Goal: Task Accomplishment & Management: Complete application form

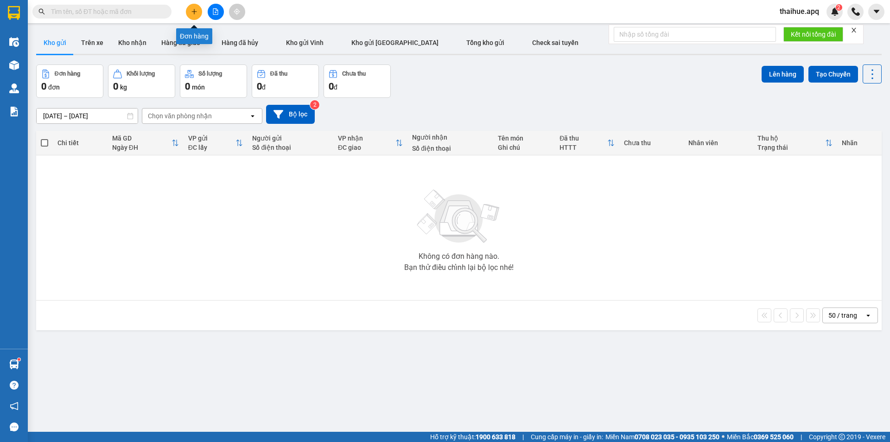
click at [191, 9] on icon "plus" at bounding box center [194, 11] width 6 height 6
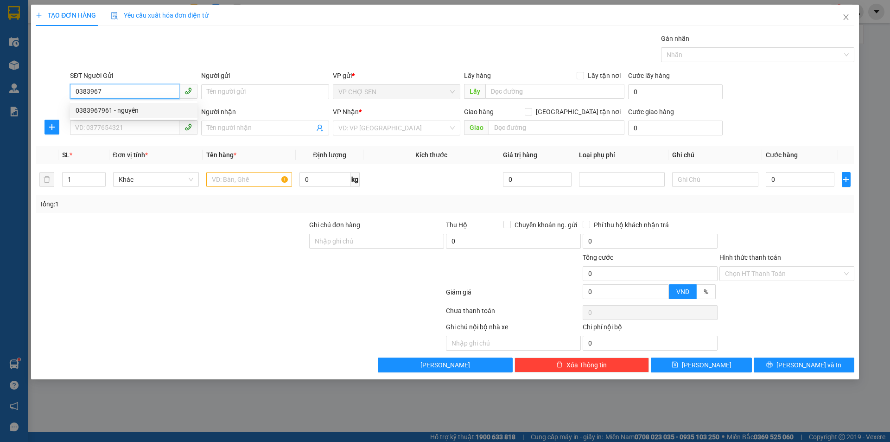
click at [124, 111] on div "0383967961 - nguyên" at bounding box center [134, 110] width 116 height 10
type input "0383967961"
type input "nguyên"
type input "0383967961"
click at [120, 127] on input "SĐT Người Nhận" at bounding box center [124, 127] width 109 height 15
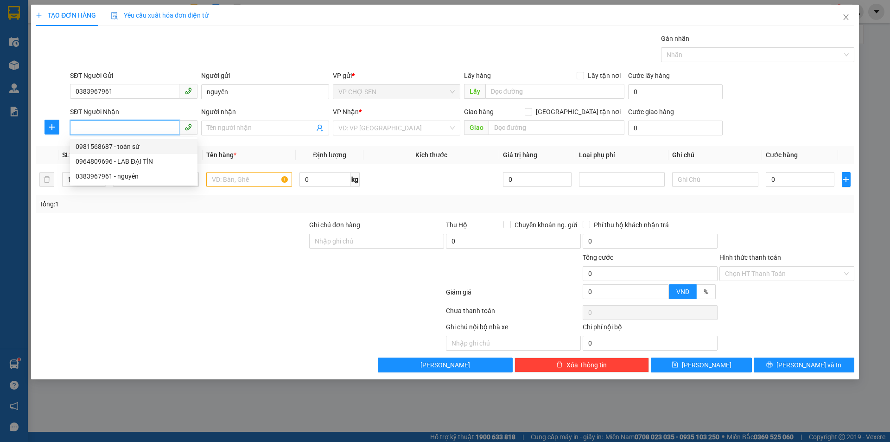
click at [126, 150] on div "0981568687 - toàn sứ" at bounding box center [134, 146] width 116 height 10
type input "0981568687"
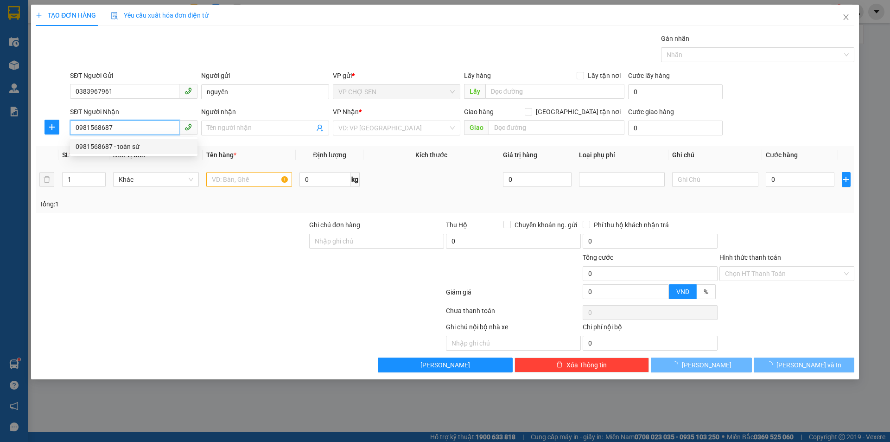
type input "toàn sứ"
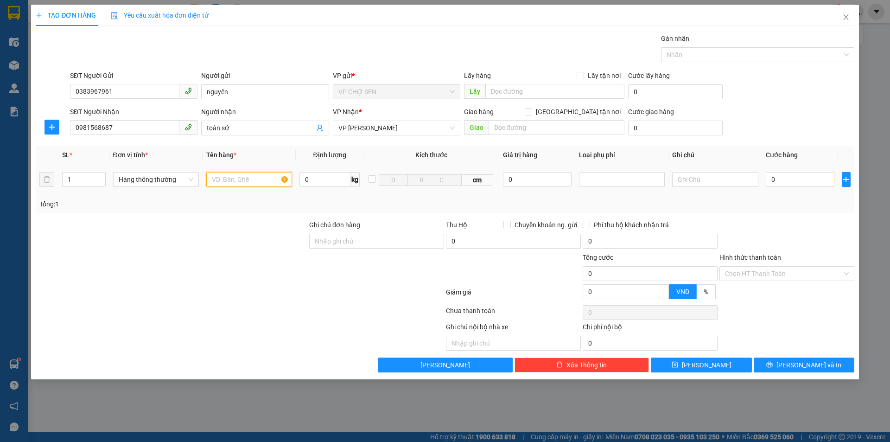
click at [214, 185] on input "text" at bounding box center [249, 179] width 86 height 15
type input "răng"
click at [771, 173] on input "0" at bounding box center [800, 179] width 69 height 15
type input "3"
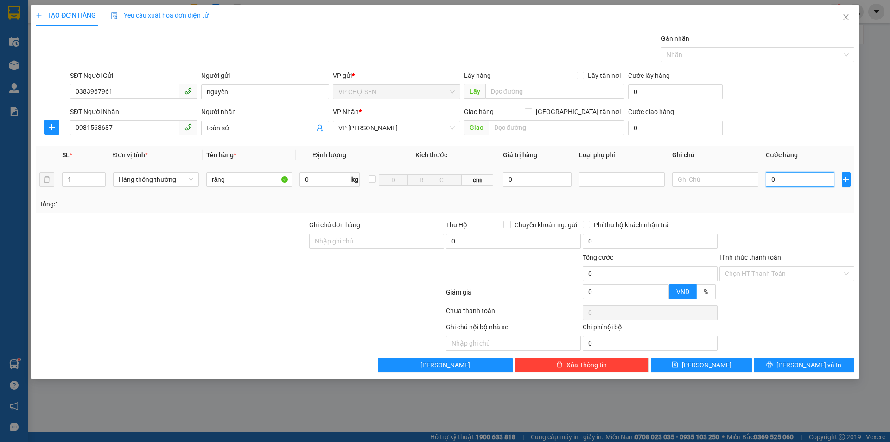
type input "3"
type input "30"
type input "300"
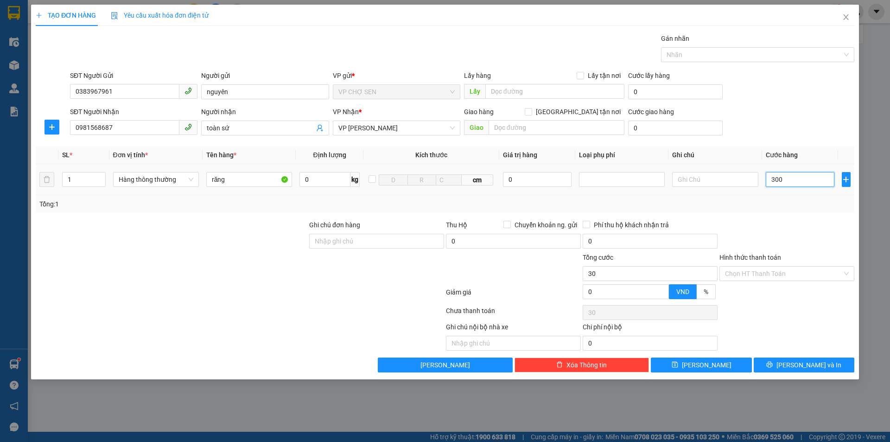
type input "300"
type input "3.000"
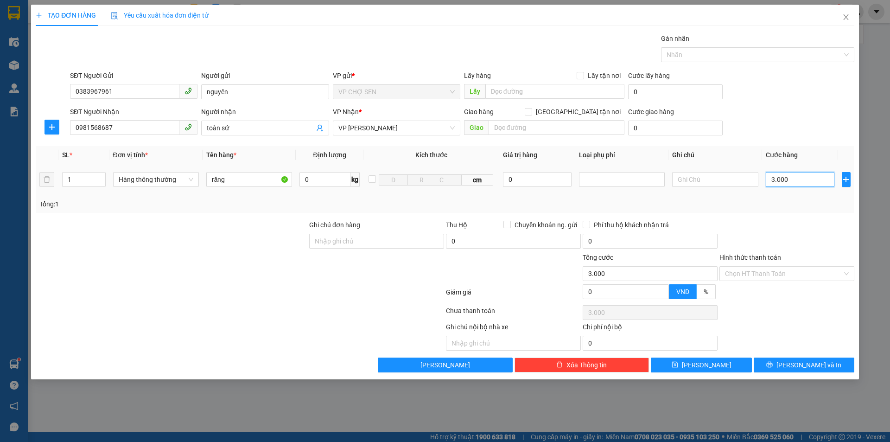
type input "30.000"
click at [798, 363] on span "[PERSON_NAME] và In" at bounding box center [808, 365] width 65 height 10
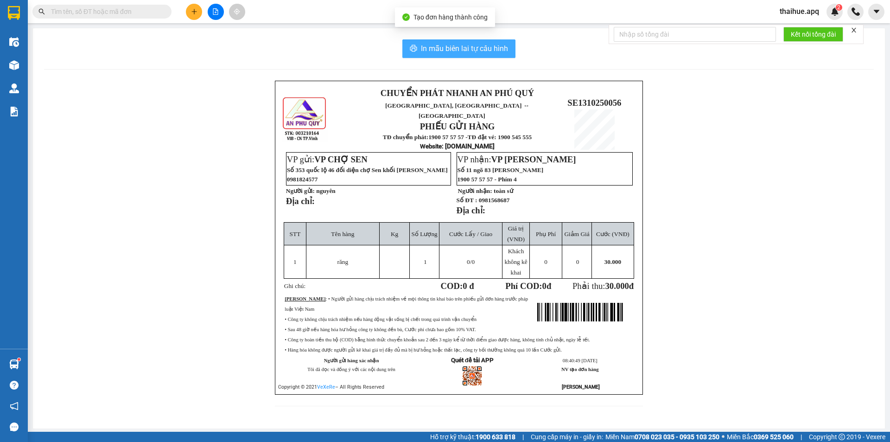
click at [440, 49] on span "In mẫu biên lai tự cấu hình" at bounding box center [464, 49] width 87 height 12
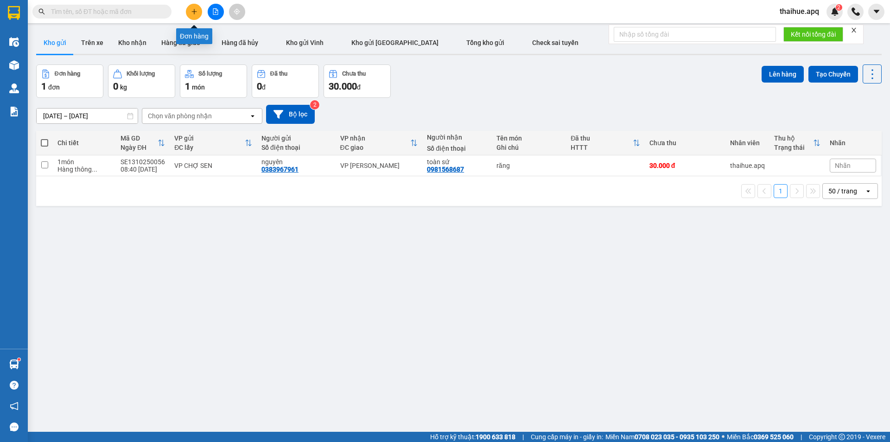
click at [193, 8] on button at bounding box center [194, 12] width 16 height 16
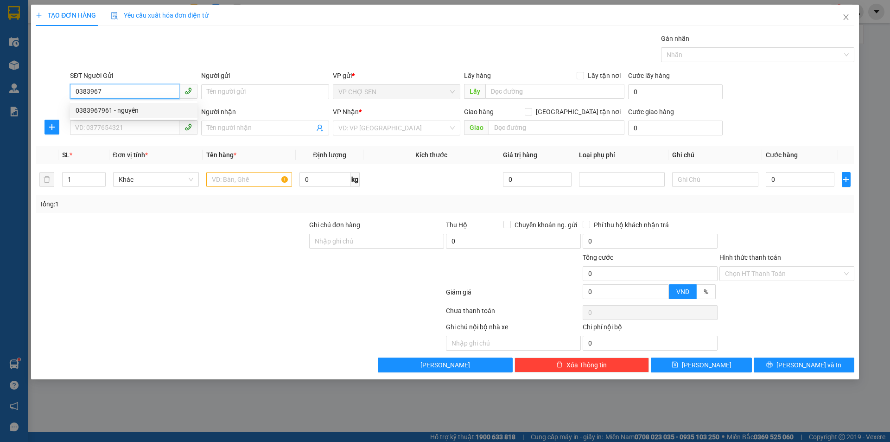
click at [126, 111] on div "0383967961 - nguyên" at bounding box center [134, 110] width 116 height 10
type input "0383967961"
type input "nguyên"
type input "0383967961"
click at [113, 129] on input "SĐT Người Nhận" at bounding box center [124, 127] width 109 height 15
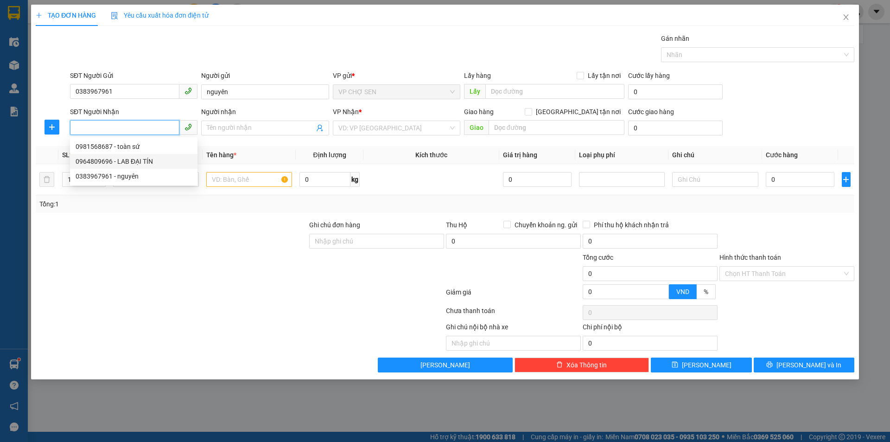
click at [131, 162] on div "0964809696 - LAB ĐẠI TÍN" at bounding box center [134, 161] width 116 height 10
type input "0964809696"
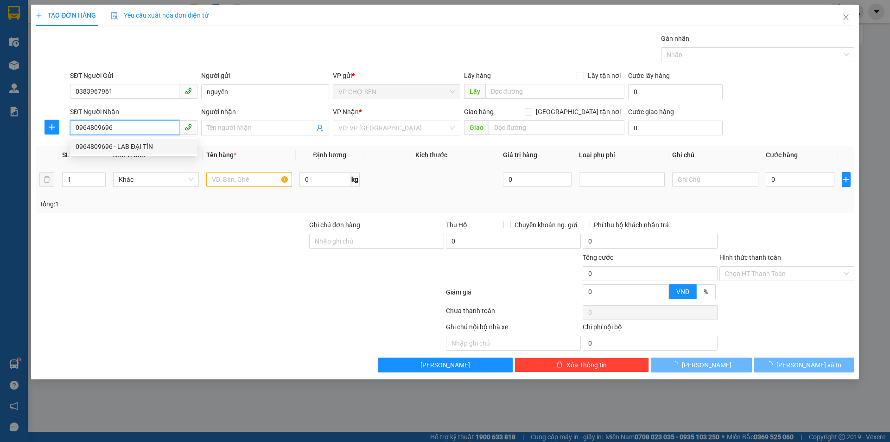
type input "LAB ĐẠI TÍN"
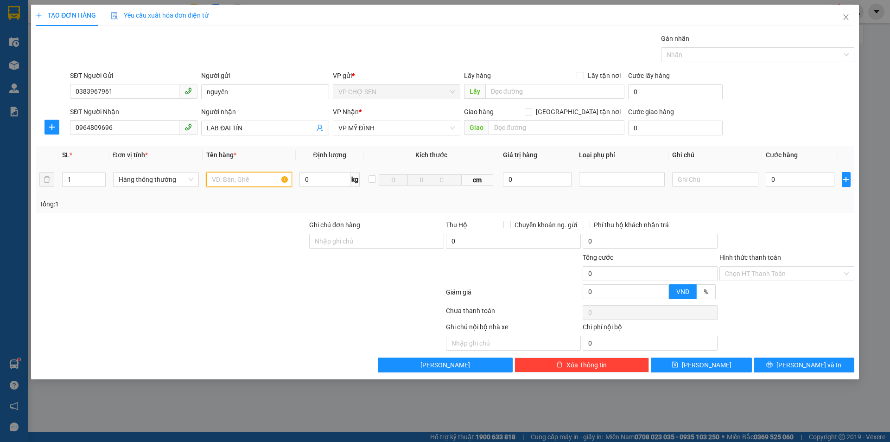
click at [218, 179] on input "text" at bounding box center [249, 179] width 86 height 15
type input "răng"
click at [771, 178] on input "0" at bounding box center [800, 179] width 69 height 15
type input "3"
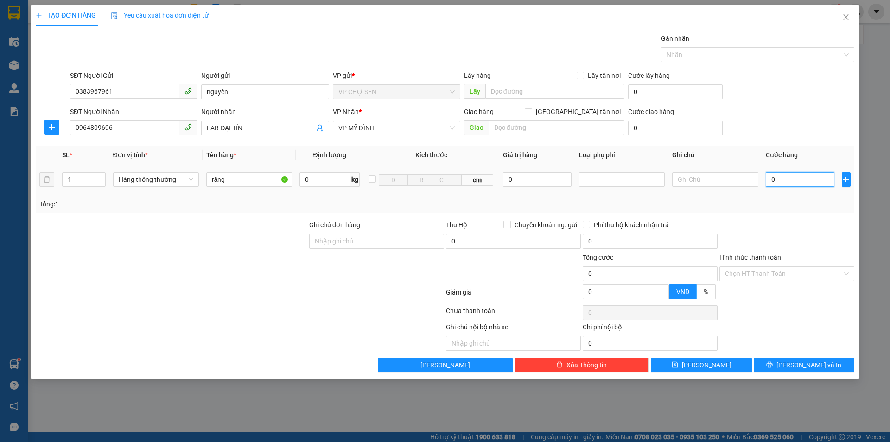
type input "3"
type input "30"
type input "300"
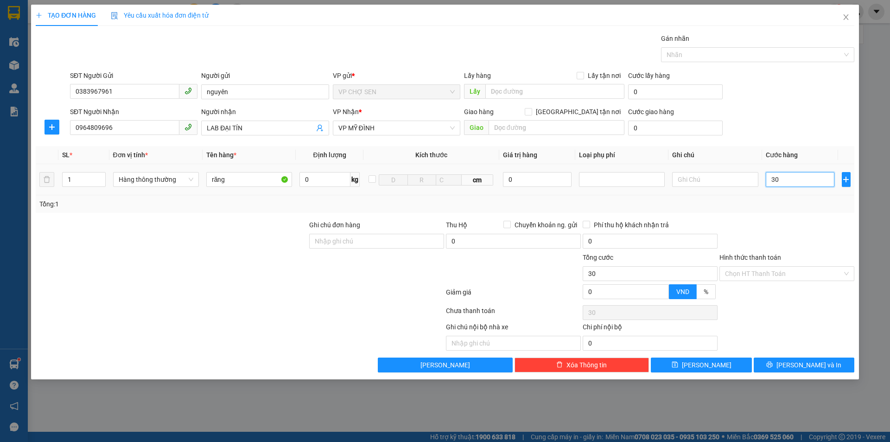
type input "300"
type input "3.000"
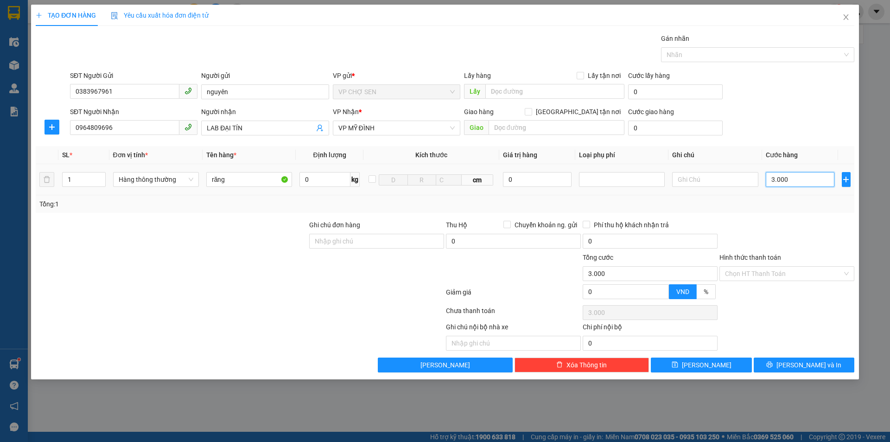
type input "30.000"
click at [780, 270] on input "Hình thức thanh toán" at bounding box center [783, 274] width 117 height 14
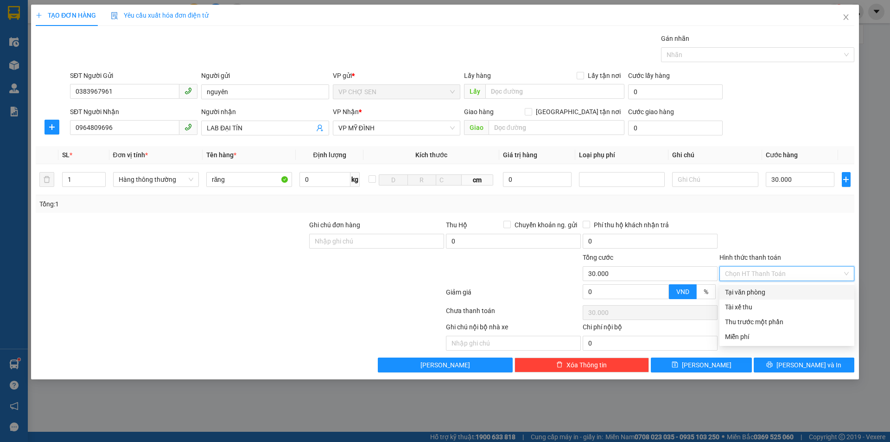
click at [760, 292] on div "Tại văn phòng" at bounding box center [787, 292] width 124 height 10
type input "0"
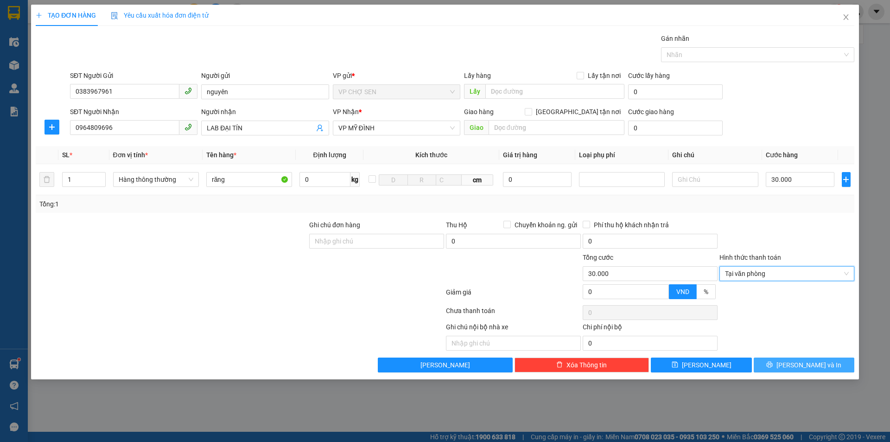
click at [793, 363] on button "[PERSON_NAME] và In" at bounding box center [804, 364] width 101 height 15
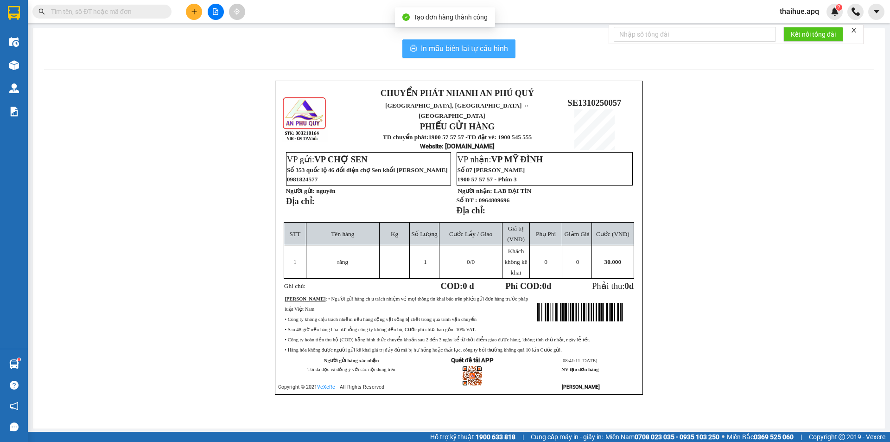
click at [476, 50] on span "In mẫu biên lai tự cấu hình" at bounding box center [464, 49] width 87 height 12
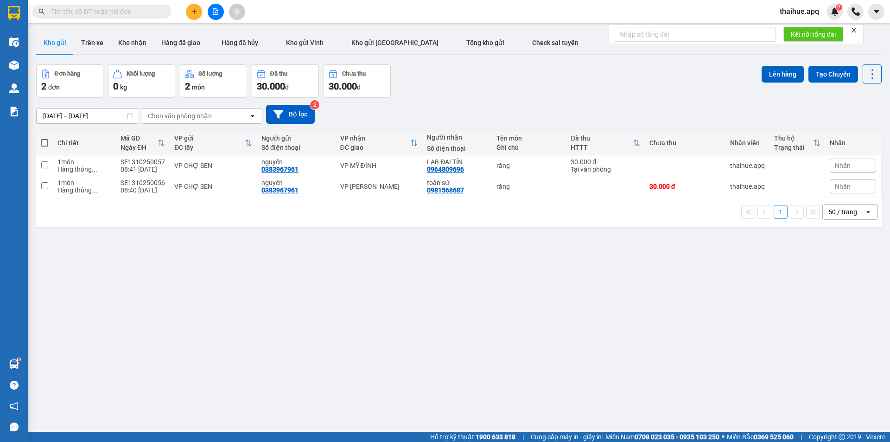
click at [879, 281] on main "ver 1.8.146 Kho gửi Trên xe Kho nhận Hàng đã giao Hàng đã hủy Kho gửi Vinh Kho …" at bounding box center [445, 216] width 890 height 432
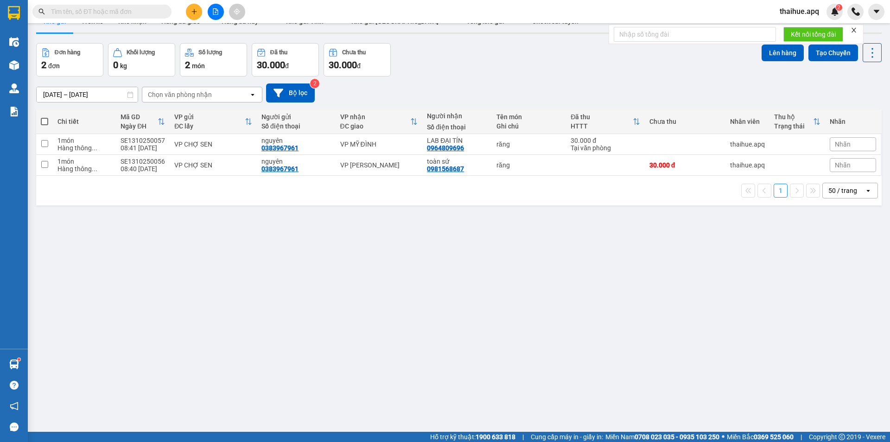
scroll to position [43, 0]
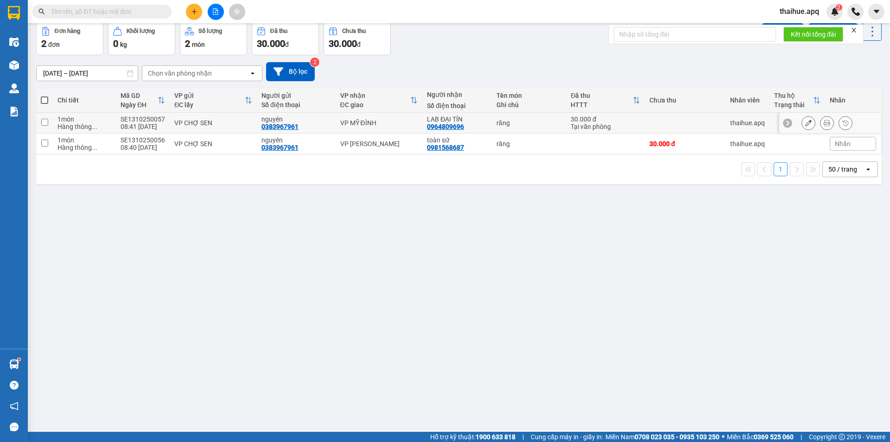
click at [237, 121] on div "VP CHỢ SEN" at bounding box center [213, 122] width 78 height 7
checkbox input "true"
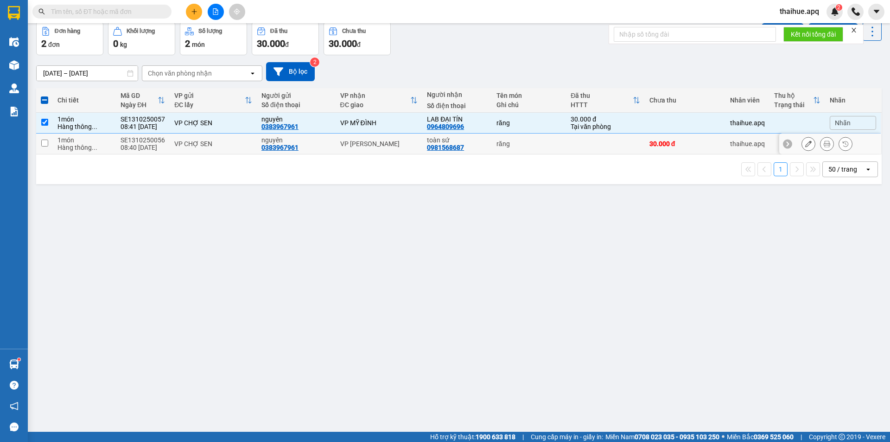
drag, startPoint x: 240, startPoint y: 140, endPoint x: 563, endPoint y: 179, distance: 325.0
click at [242, 140] on div "VP CHỢ SEN" at bounding box center [213, 143] width 78 height 7
checkbox input "true"
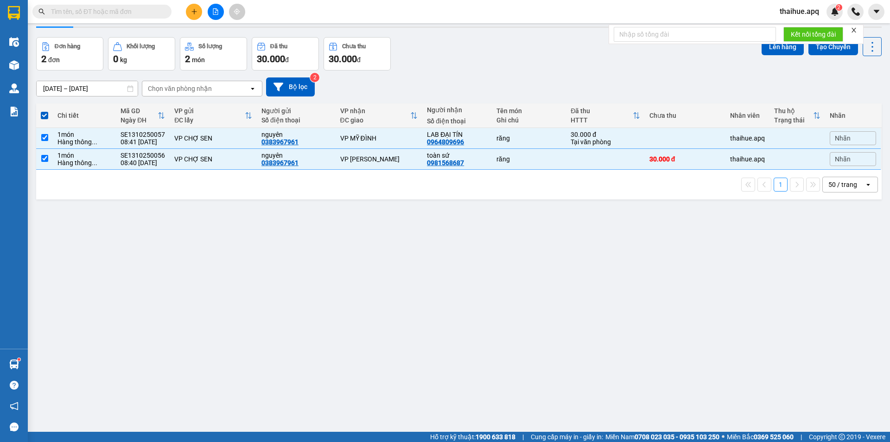
scroll to position [0, 0]
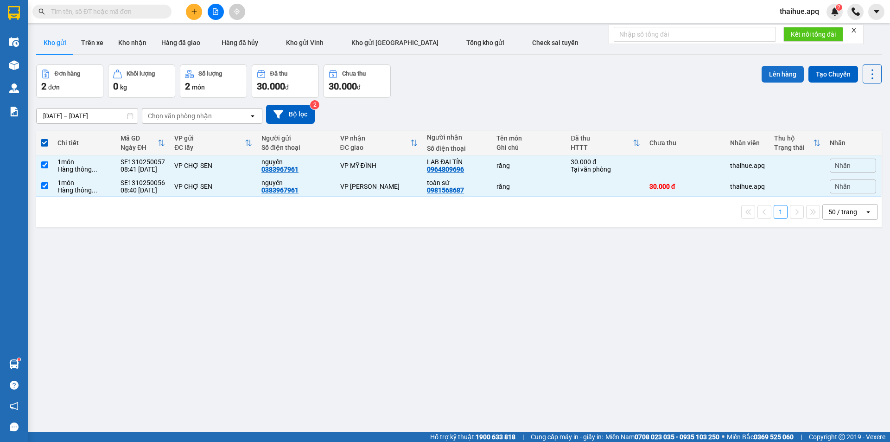
click at [777, 70] on button "Lên hàng" at bounding box center [783, 74] width 42 height 17
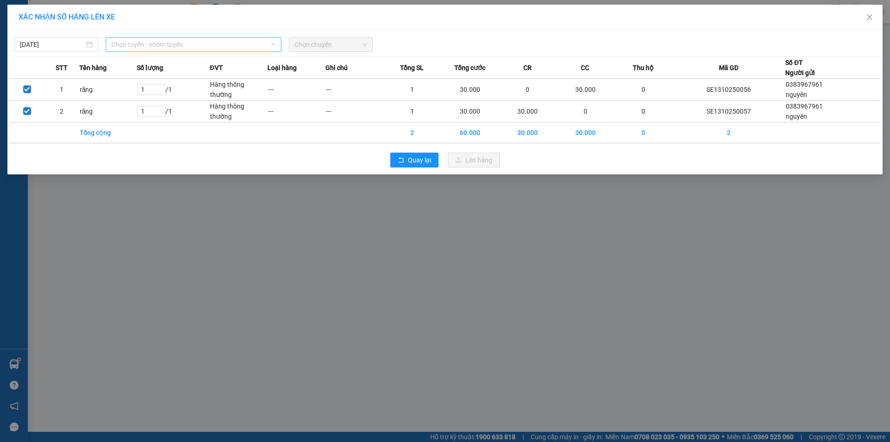
click at [195, 43] on span "Chọn tuyến - nhóm tuyến" at bounding box center [193, 45] width 165 height 14
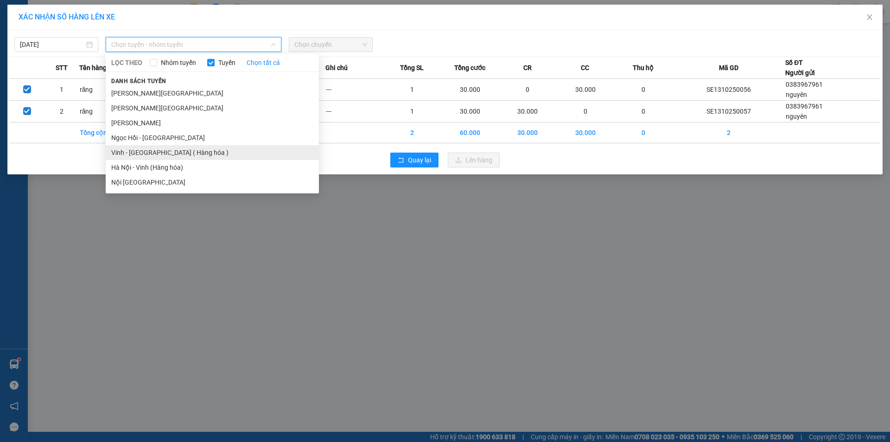
click at [129, 156] on li "Vinh - [GEOGRAPHIC_DATA] ( Hàng hóa )" at bounding box center [212, 152] width 213 height 15
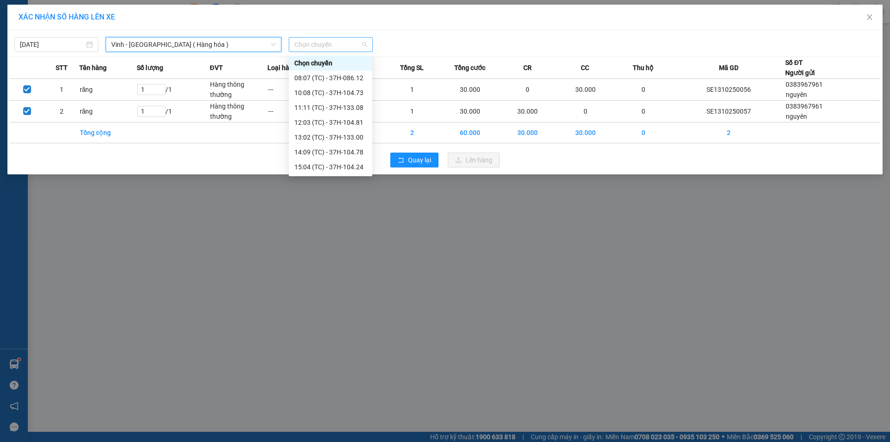
click at [350, 42] on span "Chọn chuyến" at bounding box center [330, 45] width 73 height 14
click at [348, 108] on div "11:11 (TC) - 37H-133.08" at bounding box center [330, 107] width 72 height 10
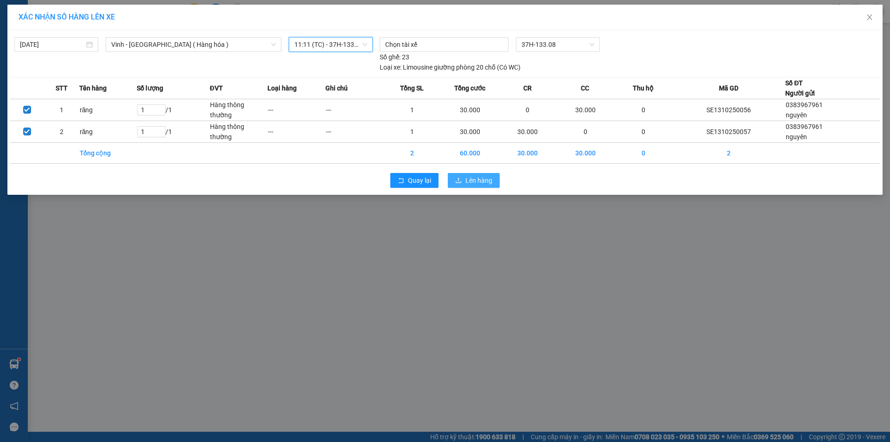
click at [476, 179] on span "Lên hàng" at bounding box center [478, 180] width 27 height 10
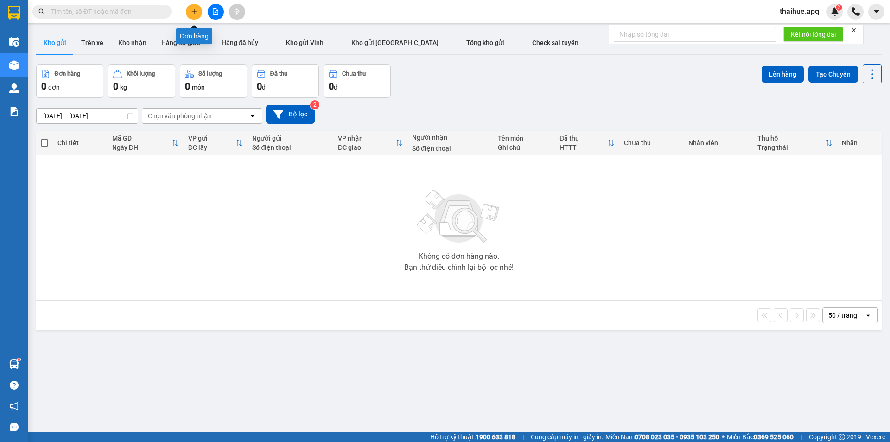
click at [193, 12] on icon "plus" at bounding box center [193, 11] width 5 height 0
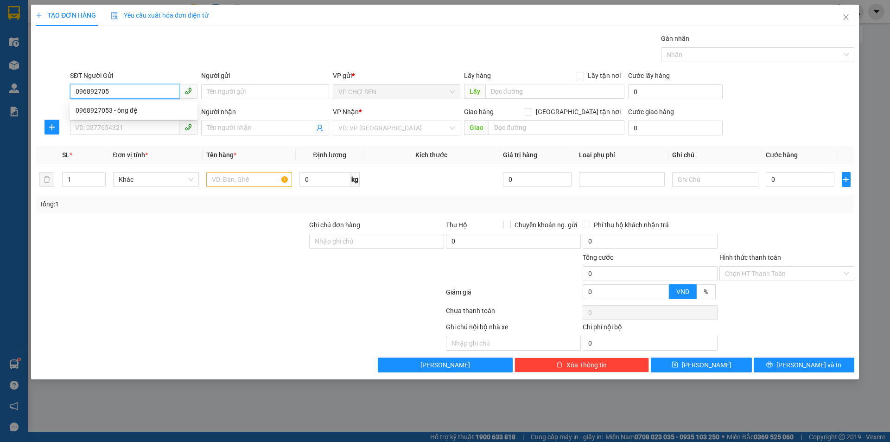
type input "0968927053"
click at [129, 109] on div "0968927053 - ông đệ" at bounding box center [134, 110] width 116 height 10
type input "ông đệ"
type input "0968927053"
click at [120, 125] on input "SĐT Người Nhận" at bounding box center [124, 127] width 109 height 15
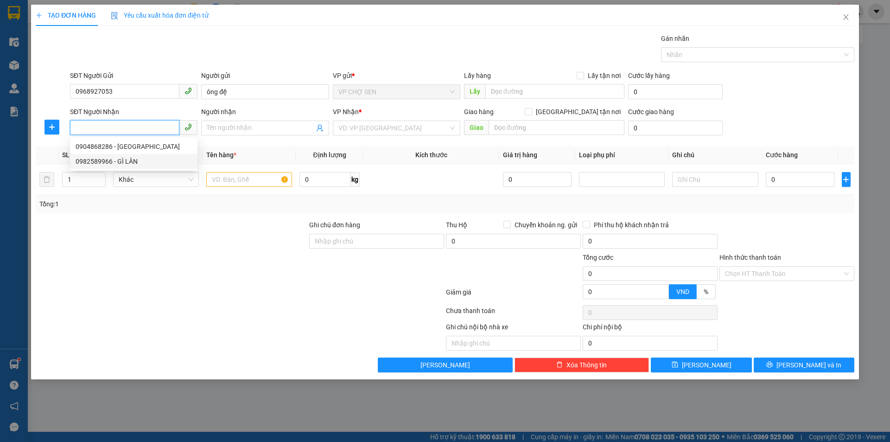
click at [100, 160] on div "0982589966 - GÌ LÂN" at bounding box center [134, 161] width 116 height 10
type input "0982589966"
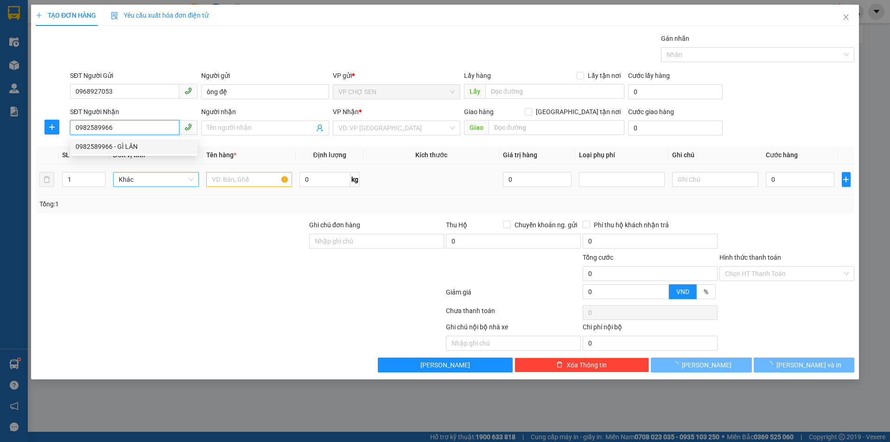
type input "GÌ LÂN"
checkbox input "true"
type input "CHUNG CƯ CT2-DDN,KHU ĐỊNH CÔNG,[PERSON_NAME]"
type input "40.000"
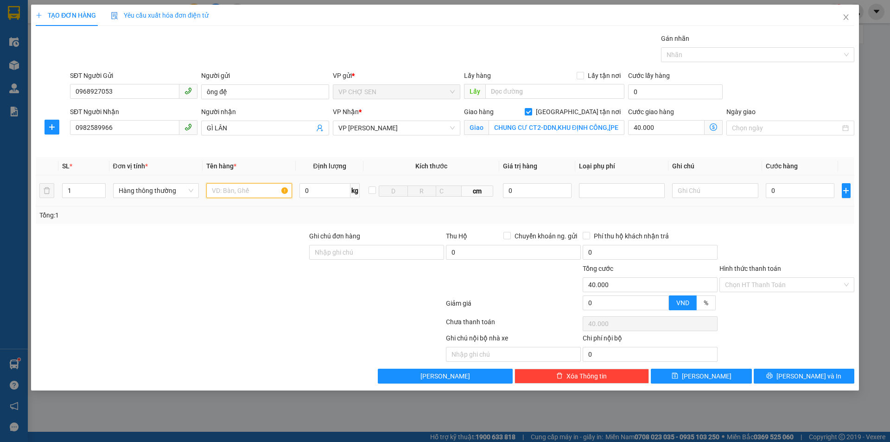
click at [229, 193] on input "text" at bounding box center [249, 190] width 86 height 15
type input "tp"
click at [716, 126] on icon "dollar-circle" at bounding box center [713, 126] width 7 height 7
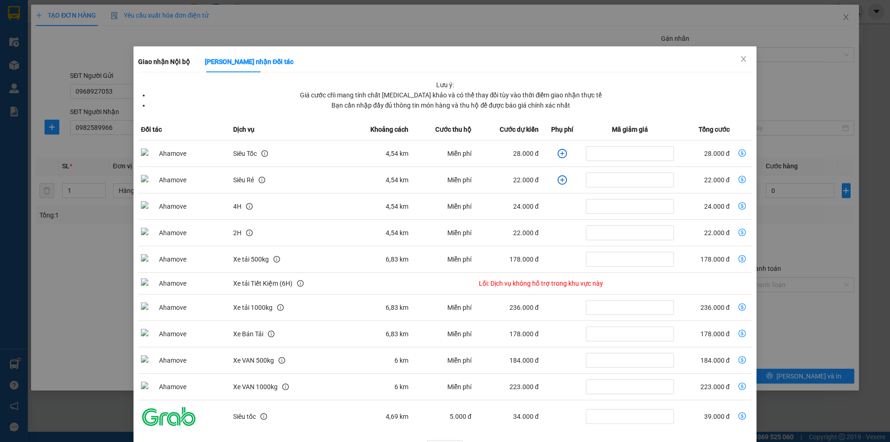
click at [738, 153] on icon "dollar-circle" at bounding box center [741, 152] width 7 height 7
type input "28.000"
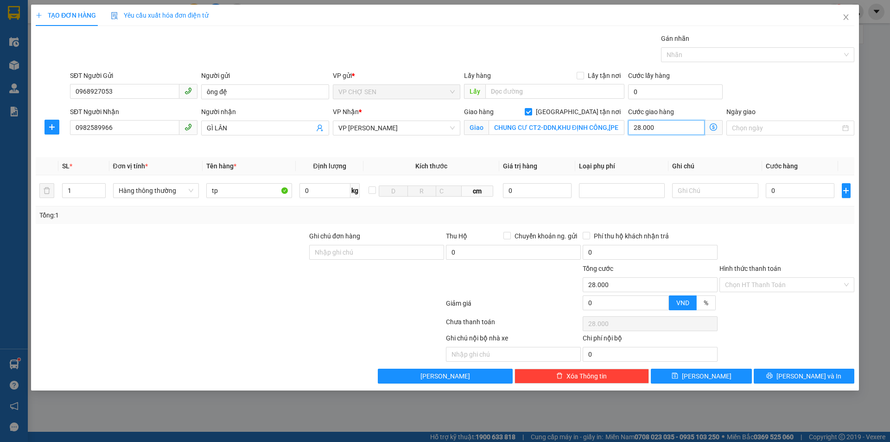
click at [666, 126] on input "28.000" at bounding box center [666, 127] width 76 height 15
type input "0"
type input "5"
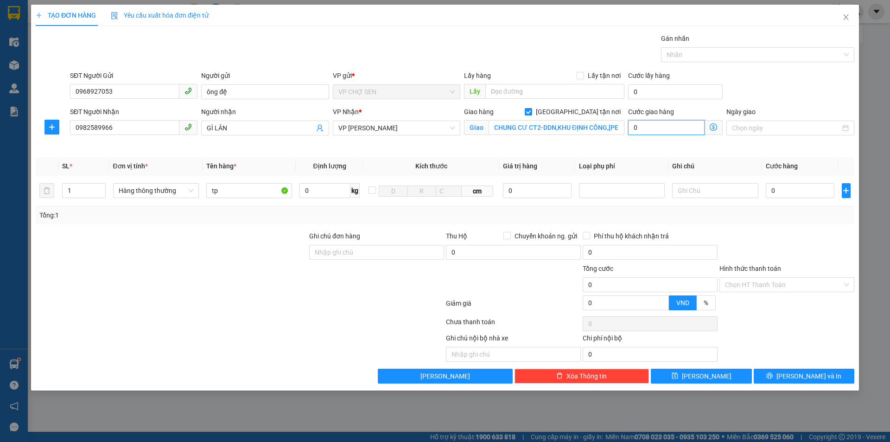
type input "5"
type input "50"
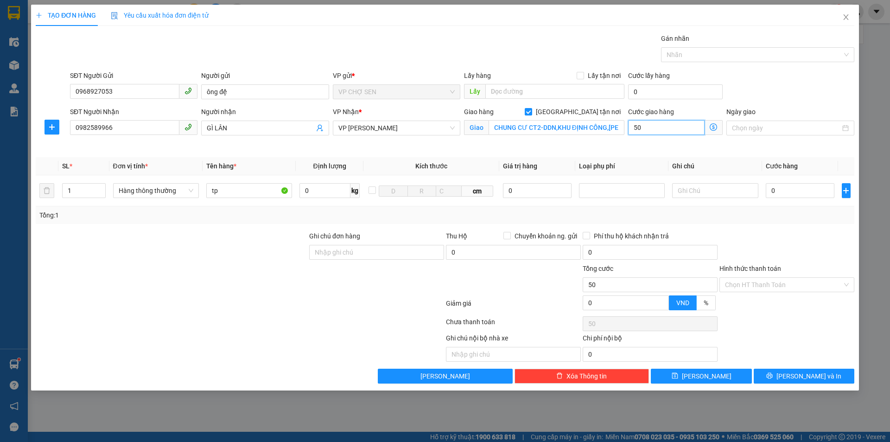
type input "500"
type input "5.000"
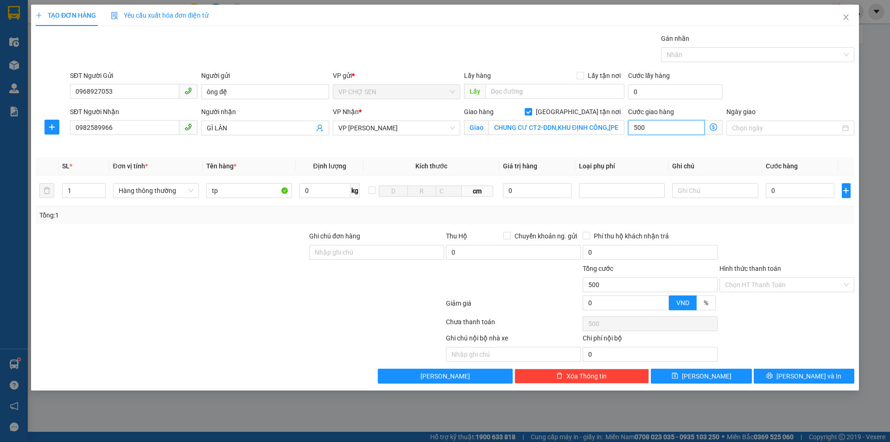
type input "5.000"
type input "50.000"
click at [776, 192] on input "0" at bounding box center [800, 190] width 69 height 15
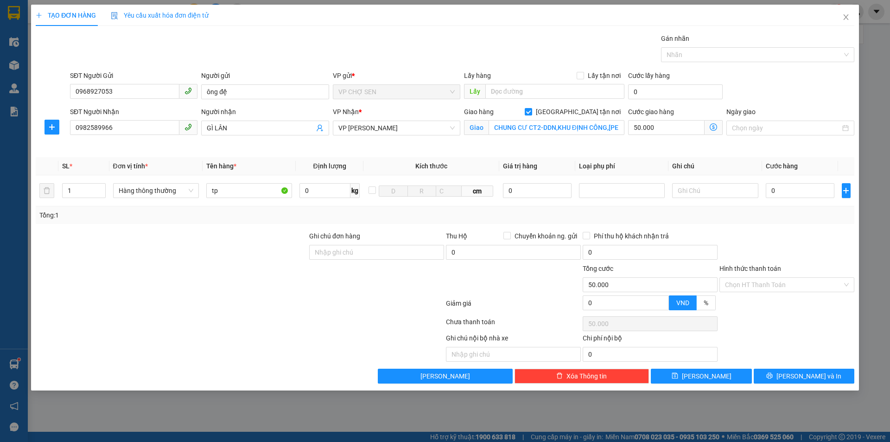
click at [713, 126] on icon "dollar-circle" at bounding box center [713, 126] width 7 height 7
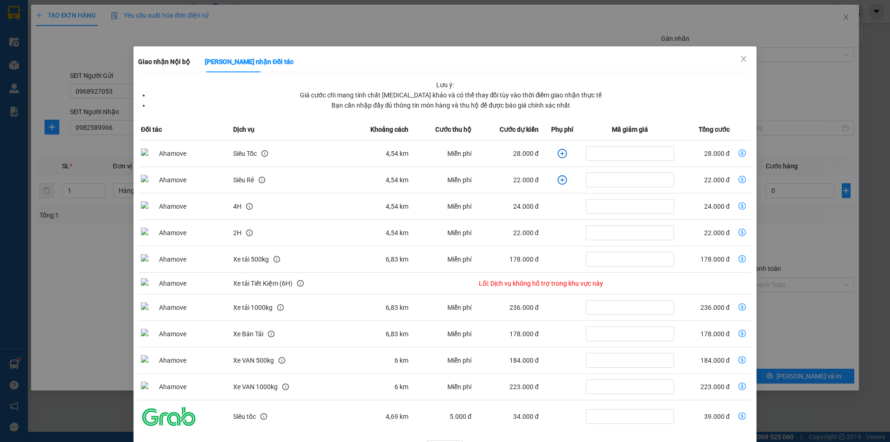
click at [738, 152] on icon "dollar-circle" at bounding box center [741, 152] width 7 height 7
type input "28.000"
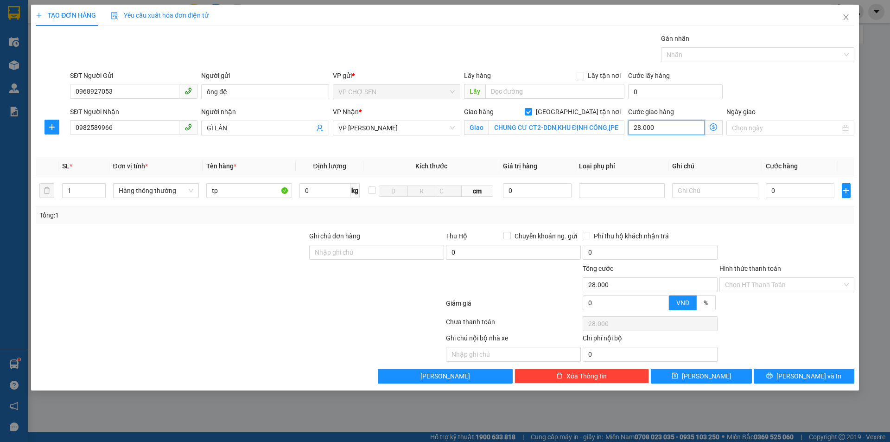
click at [667, 127] on input "28.000" at bounding box center [666, 127] width 76 height 15
type input "0"
type input "4"
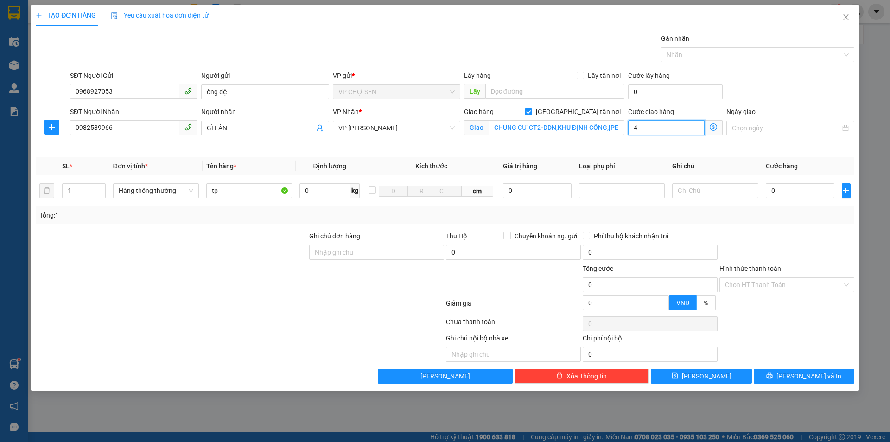
type input "4"
type input "45"
type input "450"
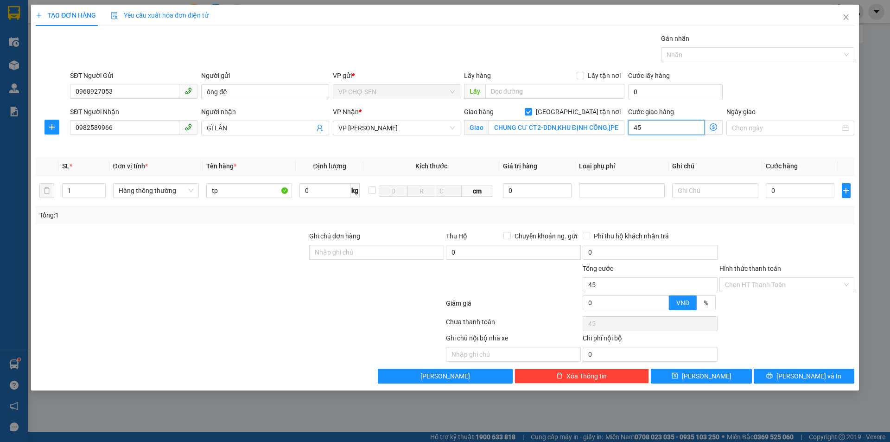
type input "450"
type input "4.500"
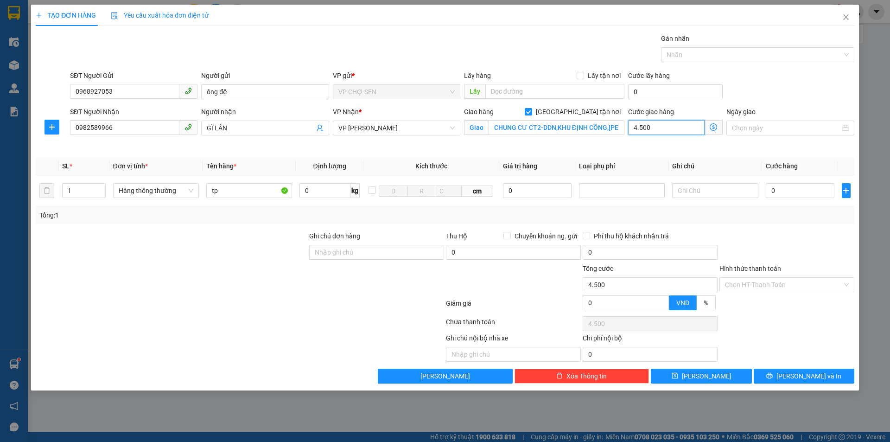
type input "45.000"
click at [776, 190] on input "0" at bounding box center [800, 190] width 69 height 15
type input "5"
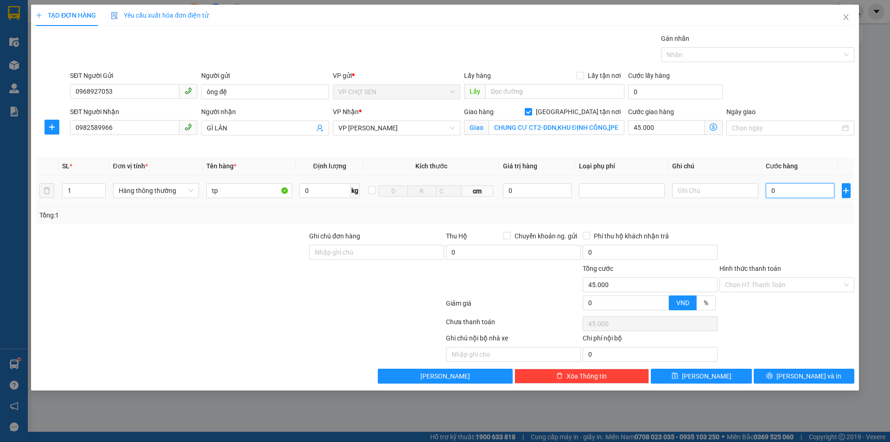
type input "45.005"
type input "55"
type input "45.055"
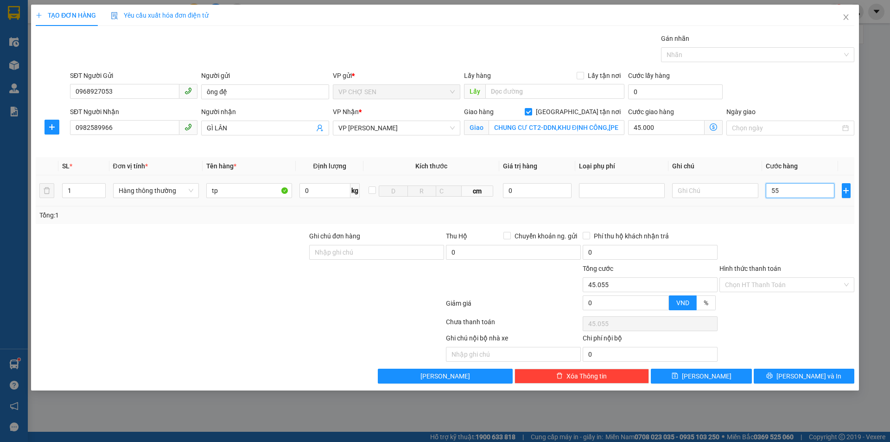
type input "550"
type input "45.550"
type input "5.500"
type input "50.500"
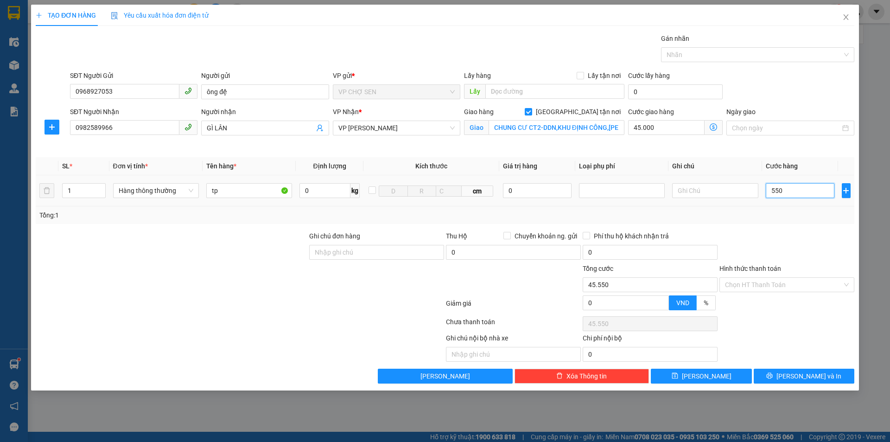
type input "50.500"
type input "55.000"
type input "100.000"
type input "55.000"
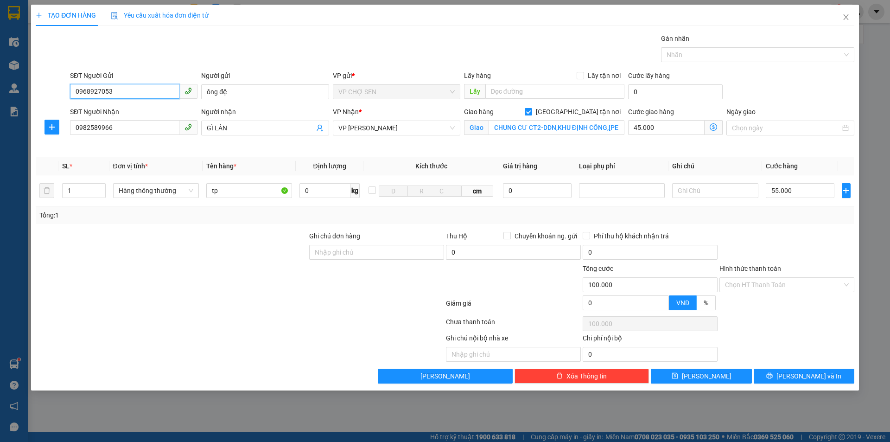
click at [128, 90] on input "0968927053" at bounding box center [124, 91] width 109 height 15
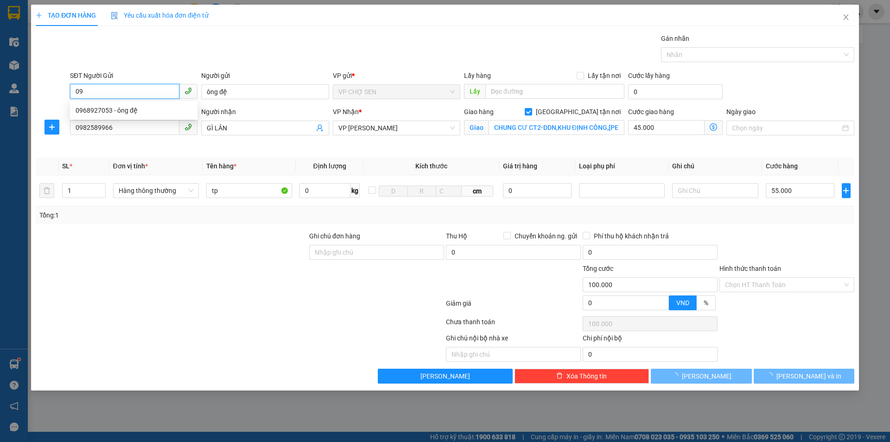
type input "0"
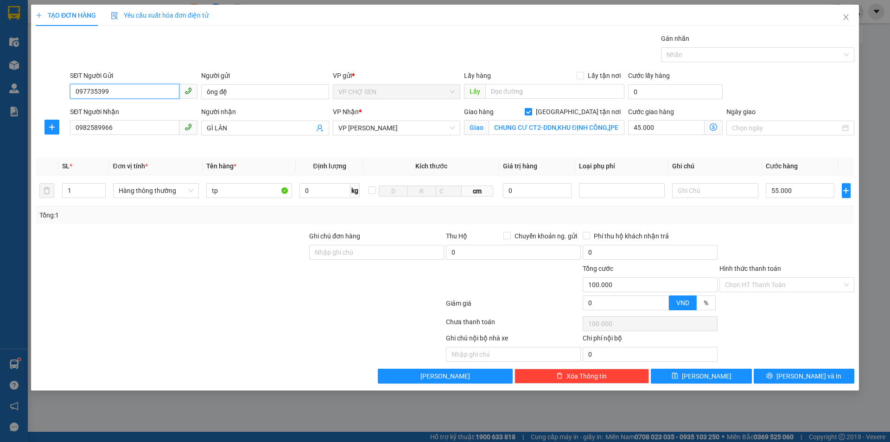
type input "0977353996"
click at [121, 113] on div "0977353996 - kh" at bounding box center [134, 110] width 116 height 10
type input "kh"
type input "0977353996"
click at [753, 282] on input "Hình thức thanh toán" at bounding box center [783, 285] width 117 height 14
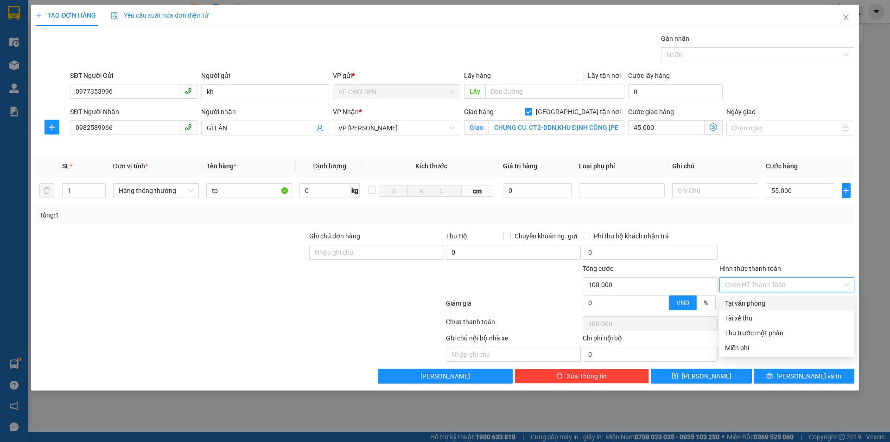
click at [741, 304] on div "Tại văn phòng" at bounding box center [787, 303] width 124 height 10
type input "0"
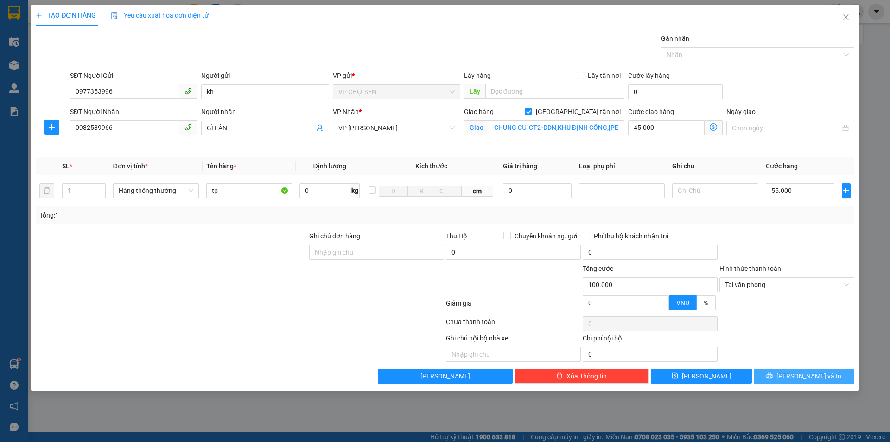
click at [808, 374] on span "[PERSON_NAME] và In" at bounding box center [808, 376] width 65 height 10
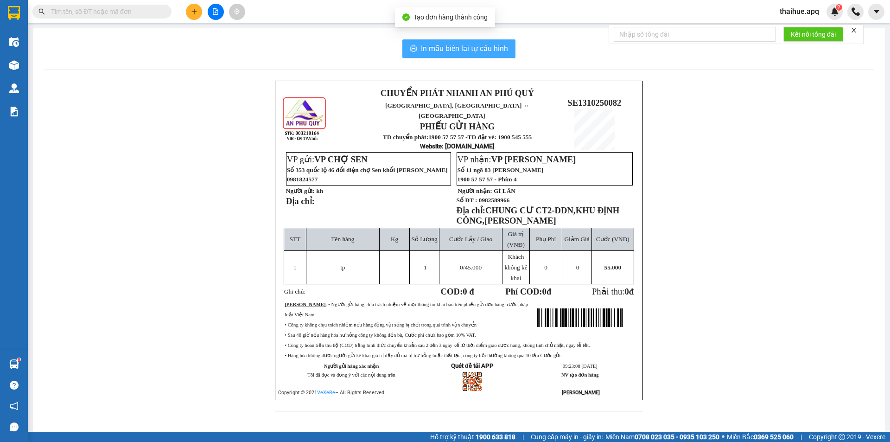
click at [460, 47] on span "In mẫu biên lai tự cấu hình" at bounding box center [464, 49] width 87 height 12
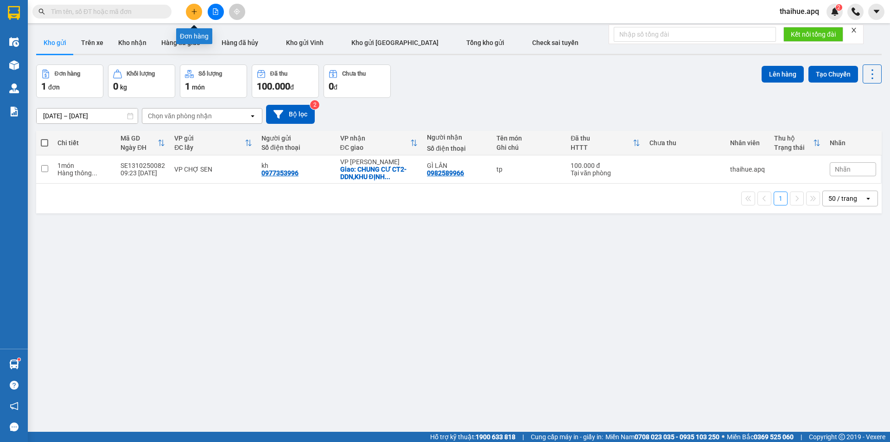
click at [192, 12] on icon "plus" at bounding box center [194, 11] width 6 height 6
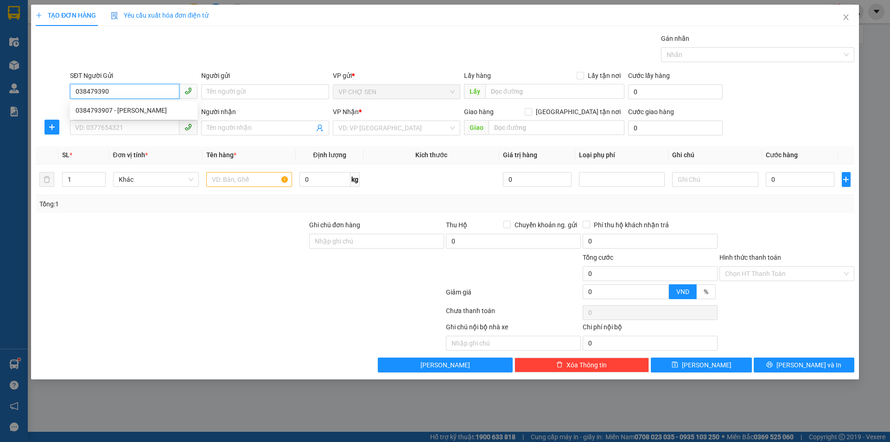
type input "0384793907"
click at [136, 112] on div "0384793907 - [PERSON_NAME]" at bounding box center [134, 110] width 116 height 10
type input "[PERSON_NAME]"
type input "0384793907"
click at [110, 128] on input "SĐT Người Nhận" at bounding box center [124, 127] width 109 height 15
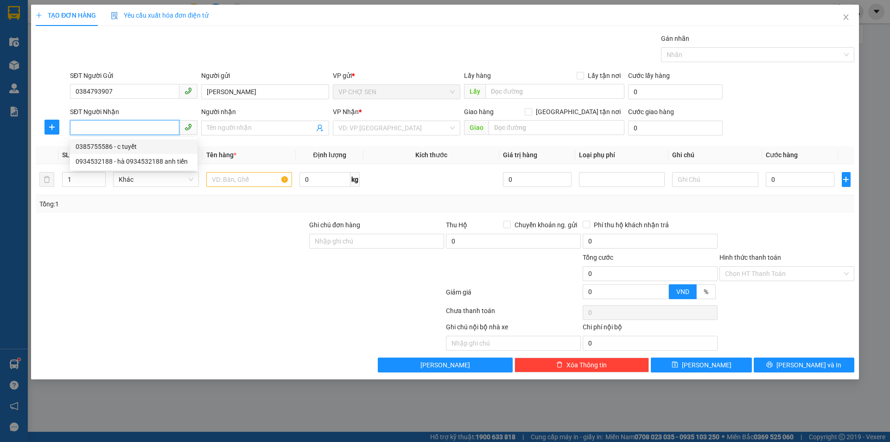
click at [121, 146] on div "0385755586 - c tuyết" at bounding box center [134, 146] width 116 height 10
type input "0385755586"
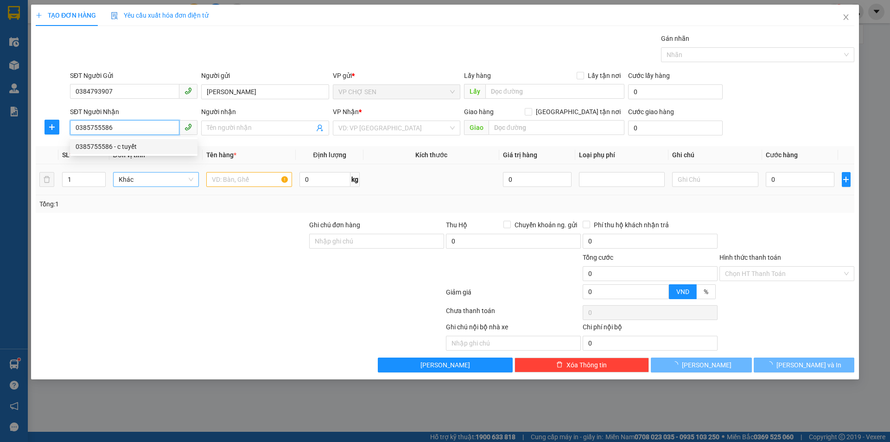
type input "c tuyết"
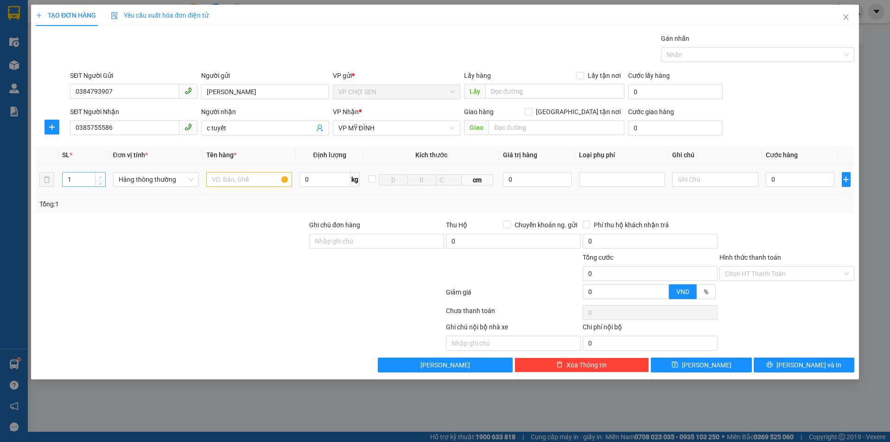
type input "2"
click at [102, 175] on span "up" at bounding box center [101, 177] width 6 height 6
click at [223, 182] on input "text" at bounding box center [249, 179] width 86 height 15
type input "tp"
click at [773, 177] on input "0" at bounding box center [800, 179] width 69 height 15
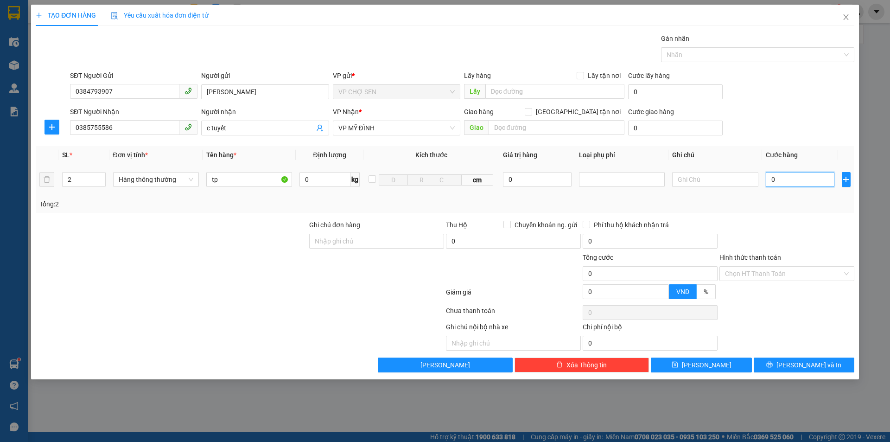
type input "9"
type input "90"
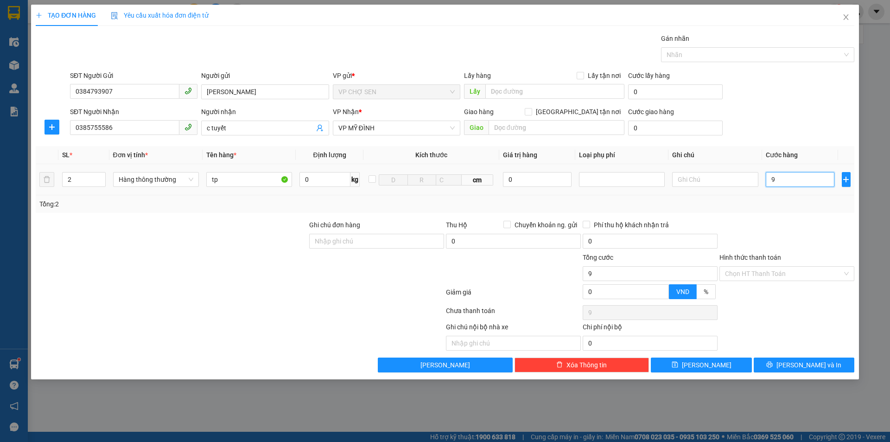
type input "90"
type input "900"
type input "9.000"
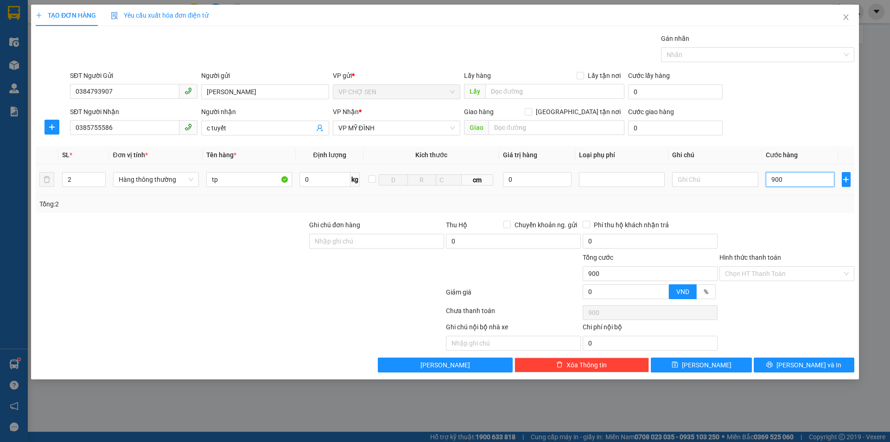
type input "9.000"
type input "90.000"
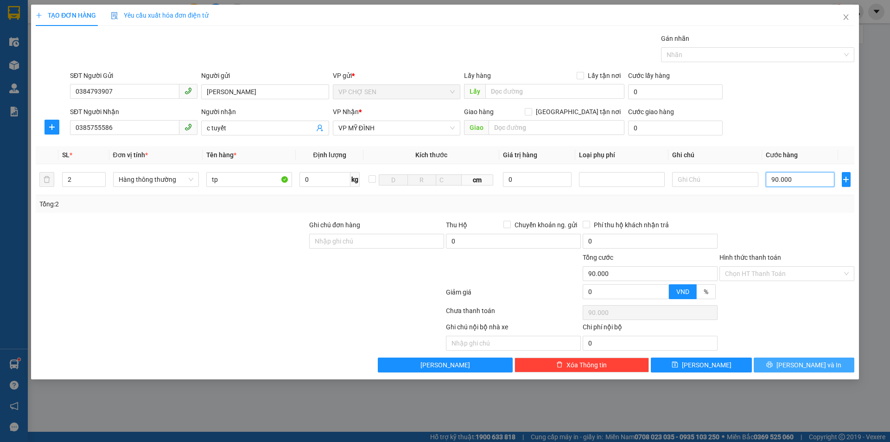
type input "90.000"
click at [795, 367] on button "[PERSON_NAME] và In" at bounding box center [804, 364] width 101 height 15
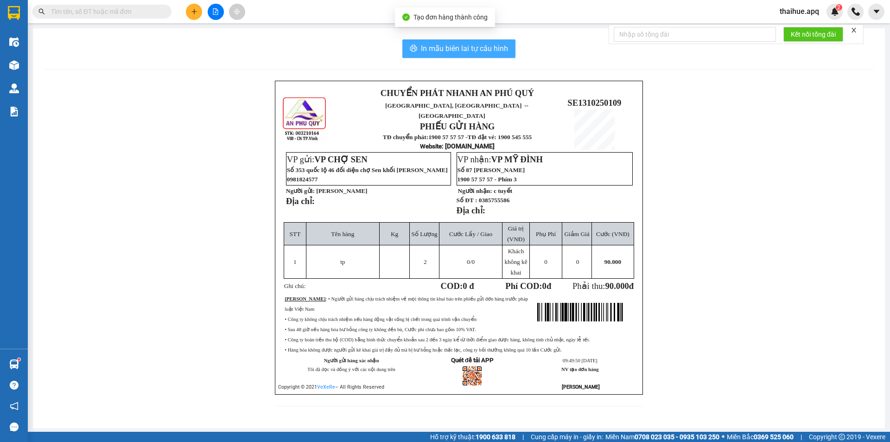
click at [463, 47] on span "In mẫu biên lai tự cấu hình" at bounding box center [464, 49] width 87 height 12
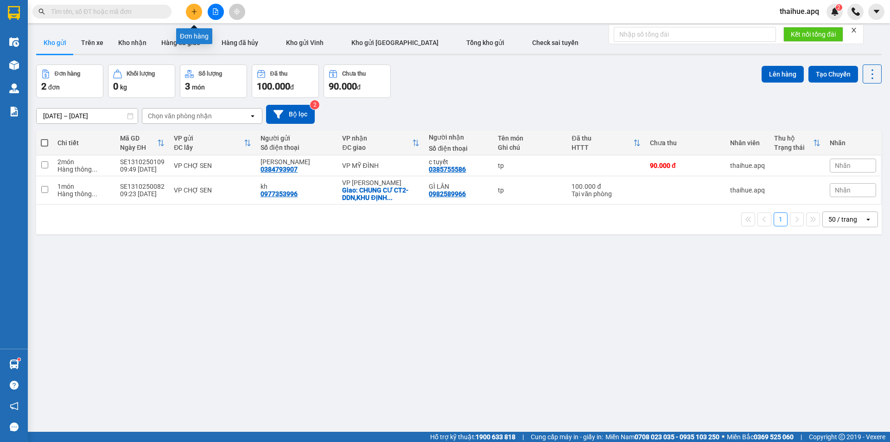
click at [194, 13] on icon "plus" at bounding box center [194, 11] width 6 height 6
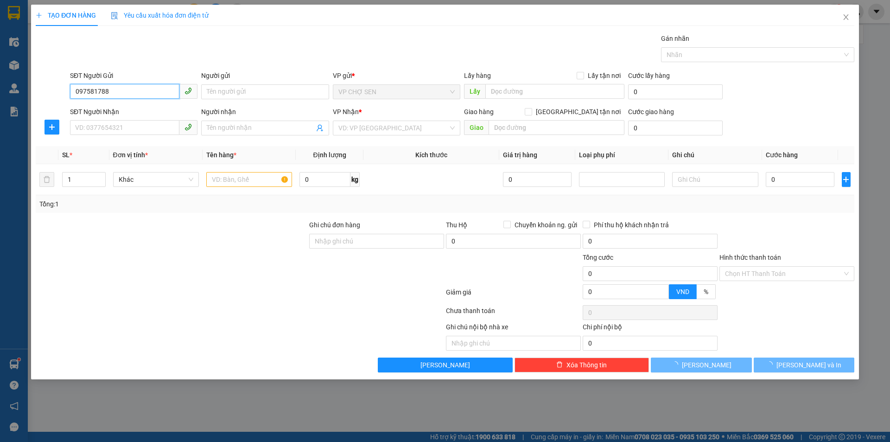
type input "0975817889"
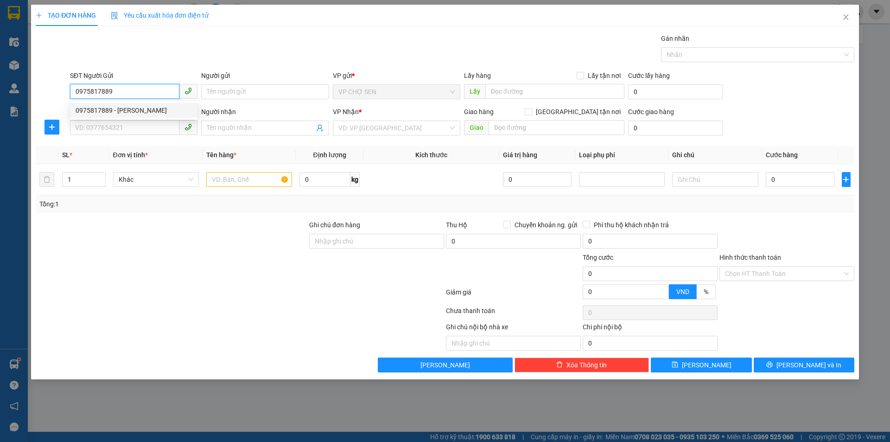
click at [143, 111] on div "0975817889 - [PERSON_NAME]" at bounding box center [134, 110] width 116 height 10
type input "[PERSON_NAME]"
type input "0975817889"
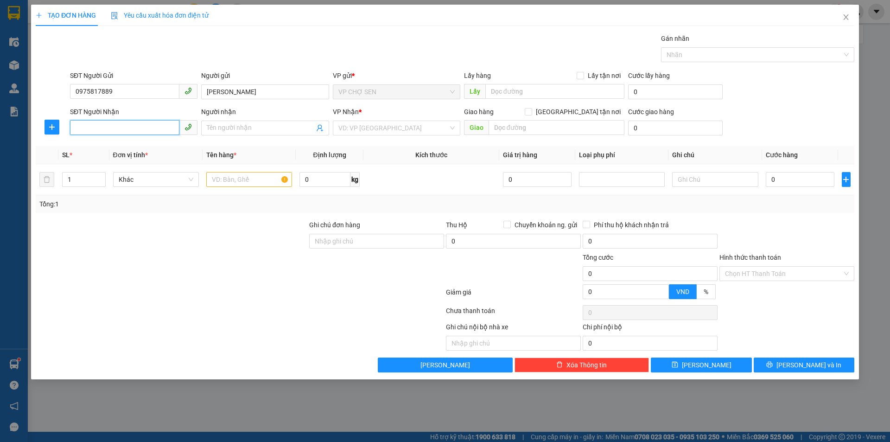
click at [111, 129] on input "SĐT Người Nhận" at bounding box center [124, 127] width 109 height 15
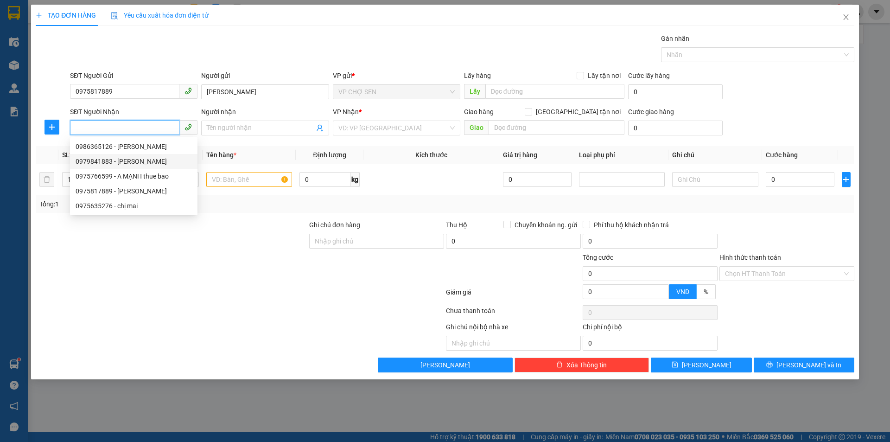
click at [103, 162] on div "0979841883 - [PERSON_NAME]" at bounding box center [134, 161] width 116 height 10
type input "0979841883"
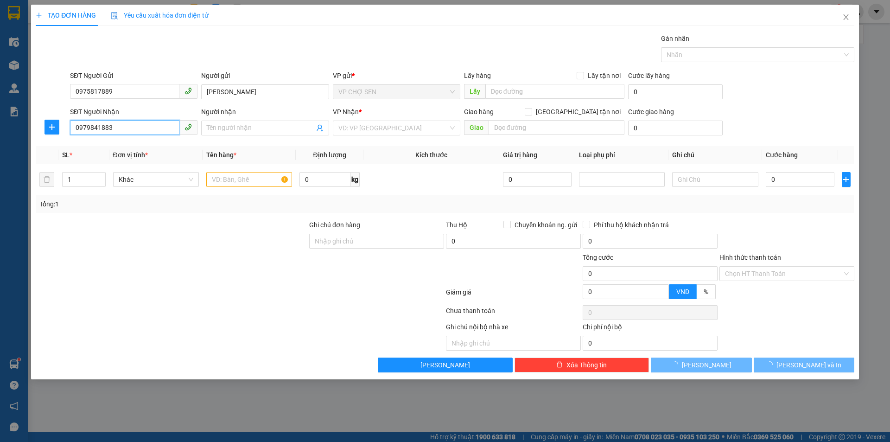
type input "[PERSON_NAME]"
checkbox input "true"
type input "SỐ 17 NGÕ 14/126 MỄ TRĨ HẠ NAM TỪ LIÊM"
type input "40.000"
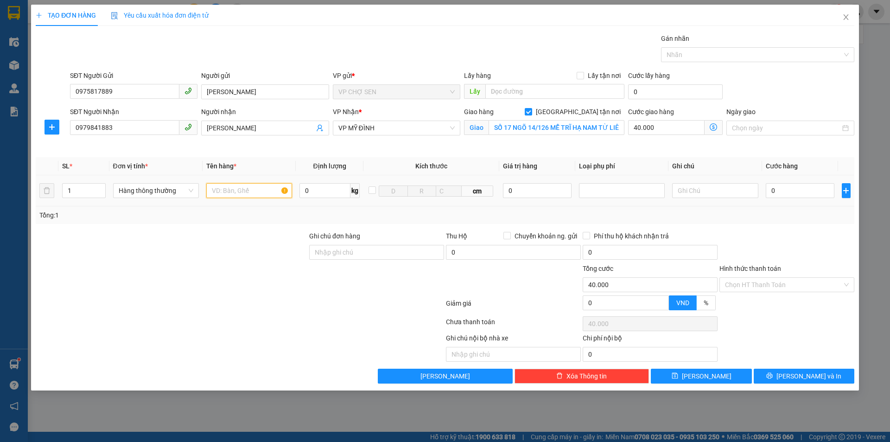
click at [211, 188] on input "text" at bounding box center [249, 190] width 86 height 15
type input "mật ong"
click at [772, 191] on input "0" at bounding box center [800, 190] width 69 height 15
type input "4"
type input "40.004"
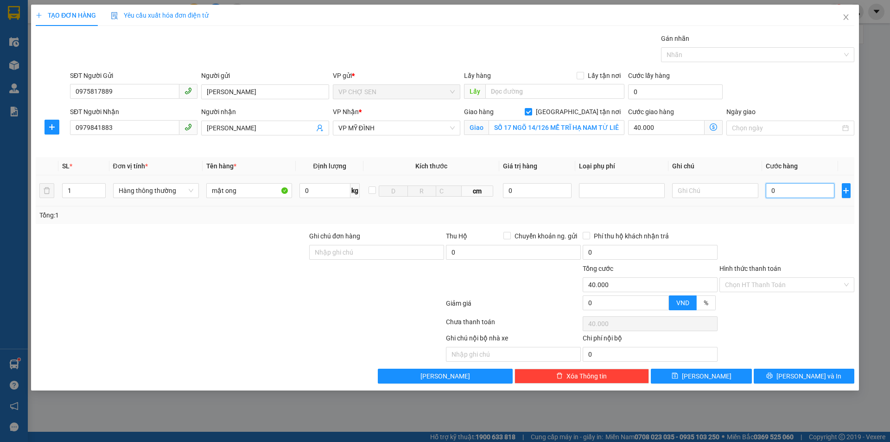
type input "40.004"
type input "40"
type input "40.040"
type input "400"
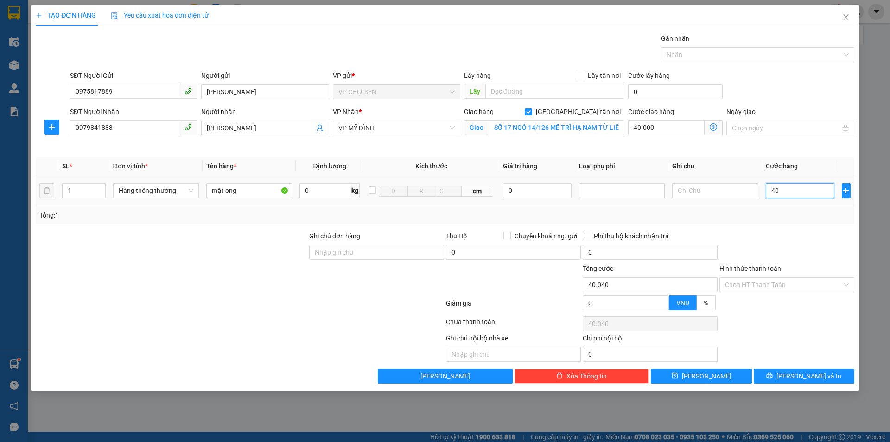
type input "40.400"
type input "4.000"
type input "44.000"
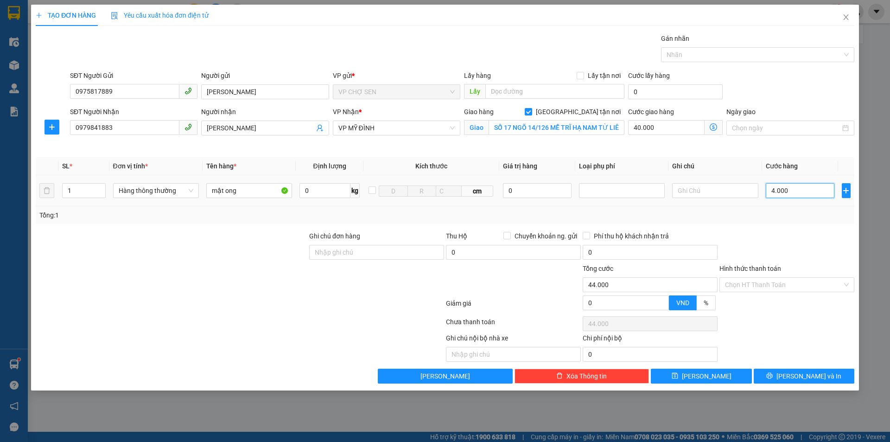
type input "40.000"
type input "80.000"
type input "40.000"
click at [714, 125] on icon "dollar-circle" at bounding box center [713, 126] width 7 height 7
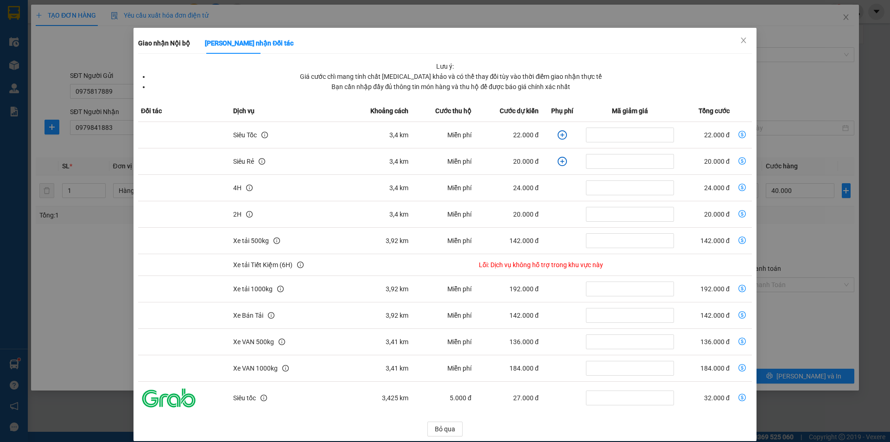
scroll to position [29, 0]
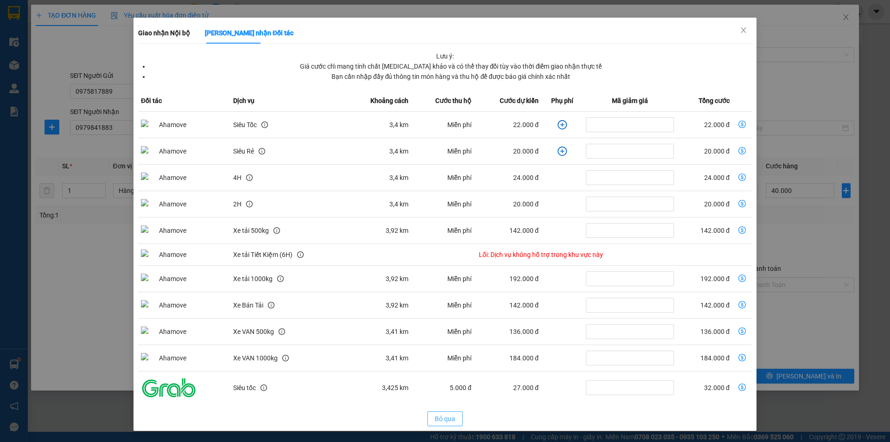
click at [435, 419] on span "Bỏ qua" at bounding box center [445, 418] width 20 height 10
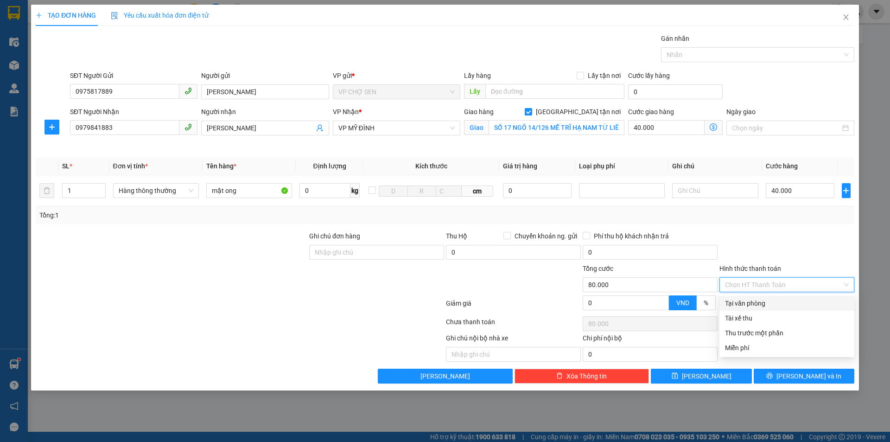
click at [763, 281] on input "Hình thức thanh toán" at bounding box center [783, 285] width 117 height 14
click at [755, 306] on div "Tại văn phòng" at bounding box center [787, 303] width 124 height 10
type input "0"
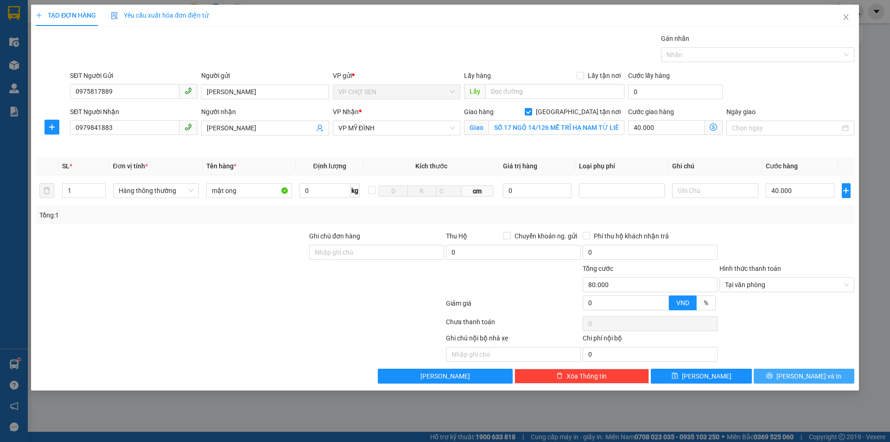
click at [773, 375] on icon "printer" at bounding box center [769, 375] width 6 height 6
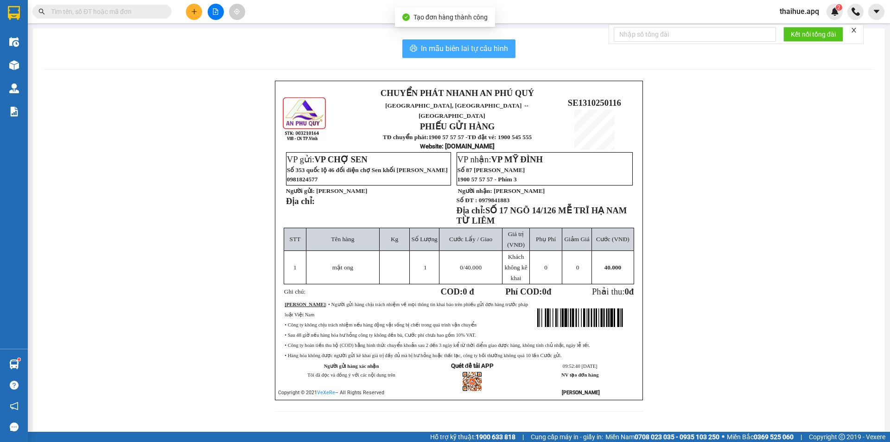
click at [489, 50] on span "In mẫu biên lai tự cấu hình" at bounding box center [464, 49] width 87 height 12
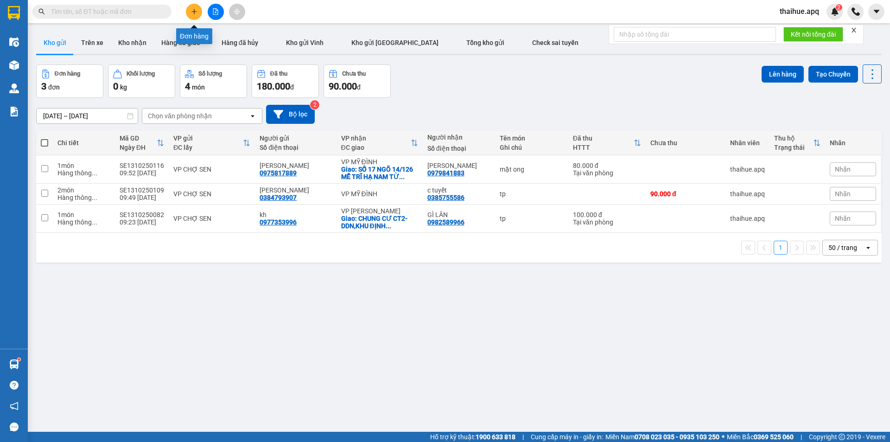
click at [194, 11] on icon "plus" at bounding box center [194, 11] width 6 height 6
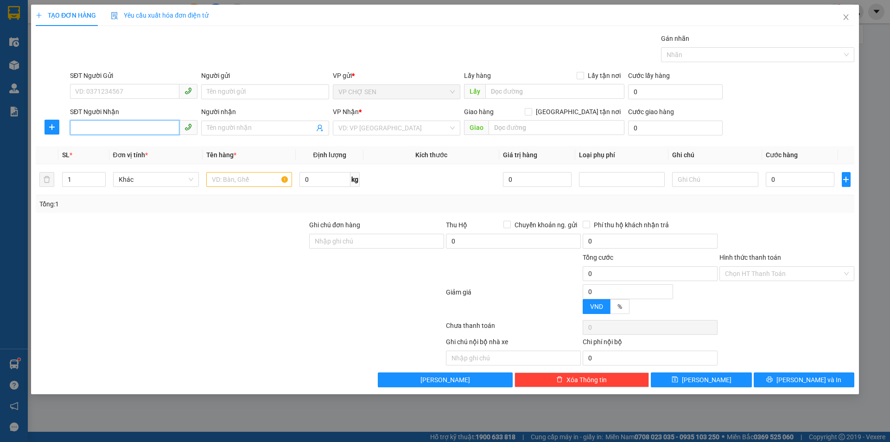
click at [88, 133] on input "SĐT Người Nhận" at bounding box center [124, 127] width 109 height 15
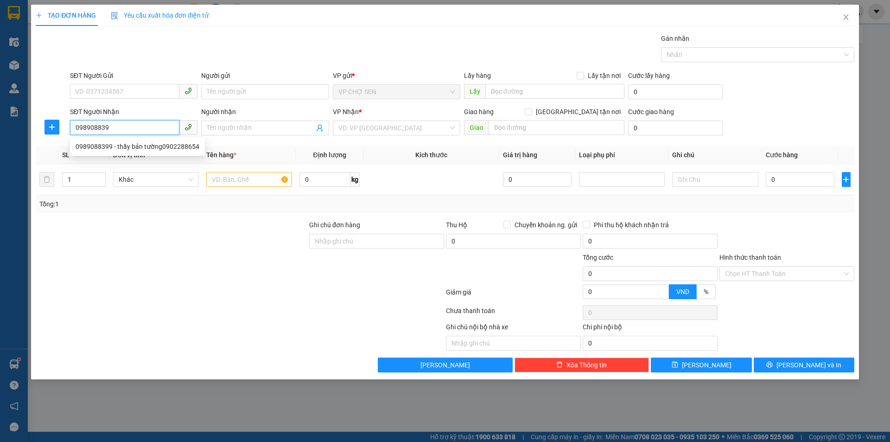
type input "0989088399"
click at [127, 150] on div "0989088399 - thầy bản tường0902288654" at bounding box center [138, 146] width 124 height 10
type input "thầy bản tường0902288654"
checkbox input "true"
type input "48 câu giấy"
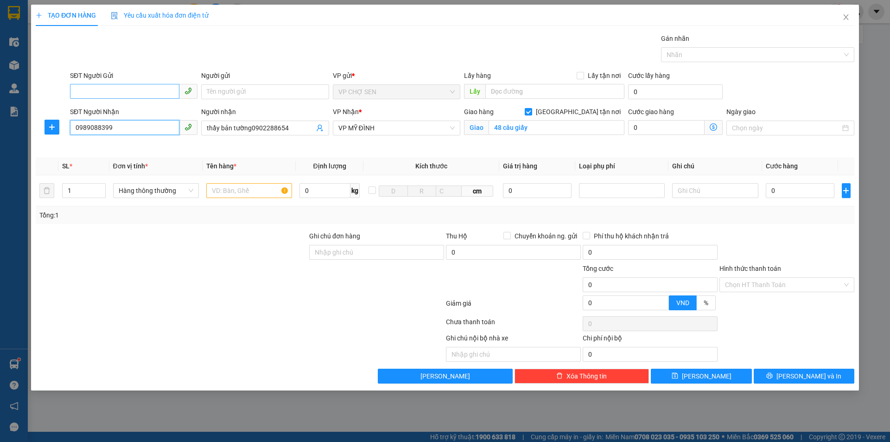
type input "0989088399"
click at [130, 89] on input "SĐT Người Gửi" at bounding box center [124, 91] width 109 height 15
type input "0384857504"
click at [142, 112] on div "0384857504 - BÀ [PERSON_NAME]" at bounding box center [134, 110] width 116 height 10
type input "BÀ [PERSON_NAME]"
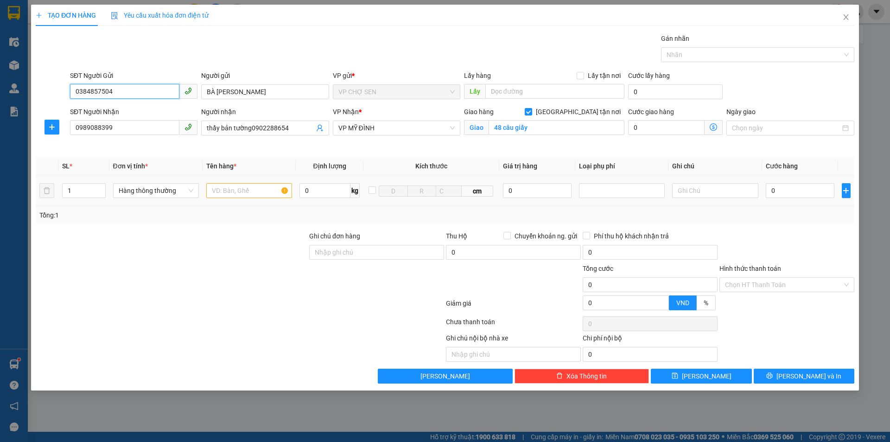
type input "0384857504"
click at [230, 188] on input "text" at bounding box center [249, 190] width 86 height 15
type input "hoa quả"
click at [776, 194] on input "0" at bounding box center [800, 190] width 69 height 15
type input "4"
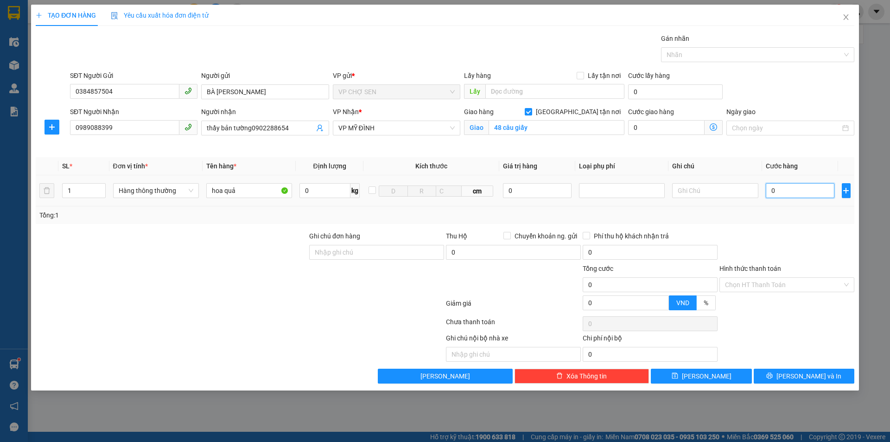
type input "4"
type input "40"
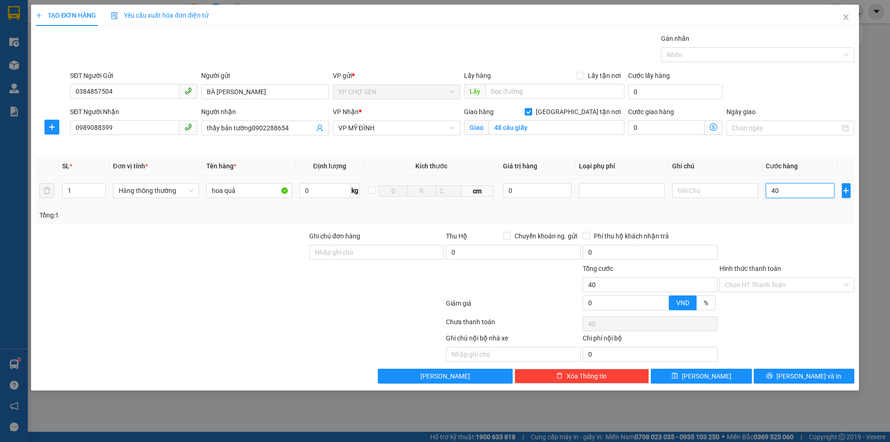
type input "400"
type input "4.000"
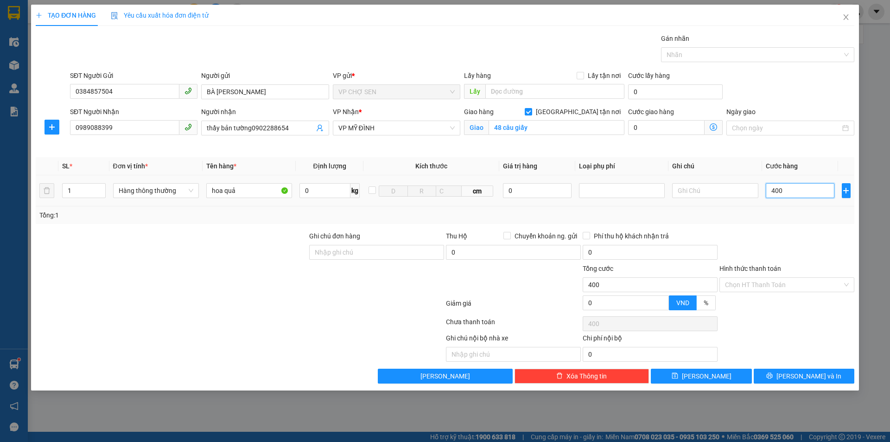
type input "4.000"
type input "40.000"
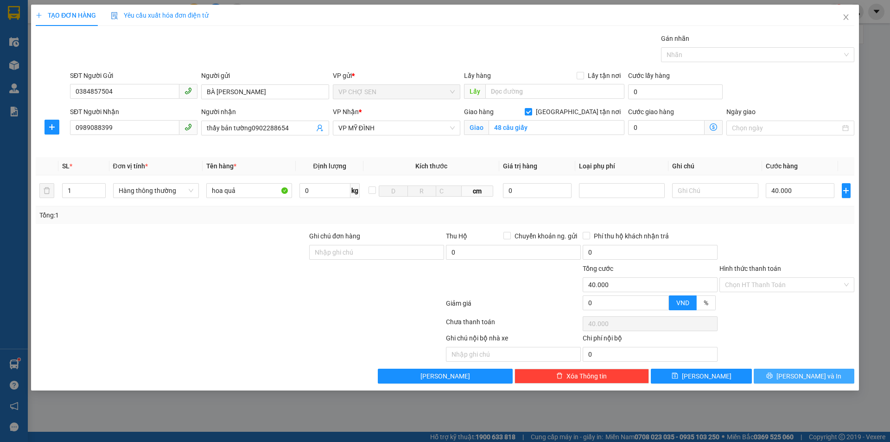
click at [773, 378] on icon "printer" at bounding box center [770, 376] width 6 height 6
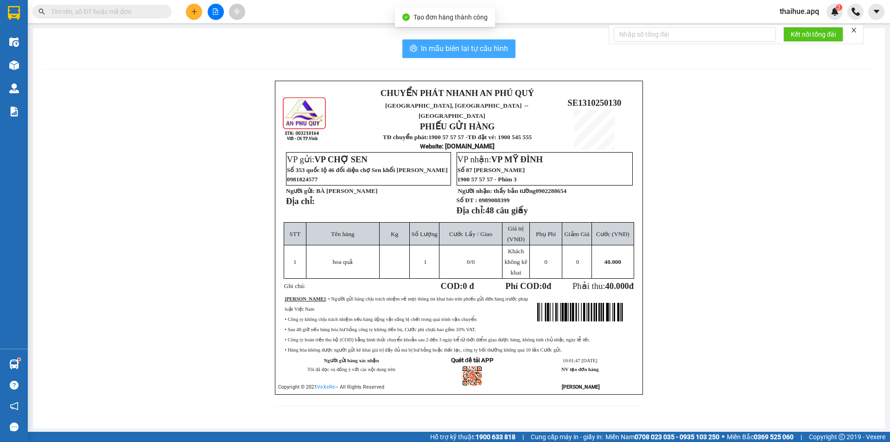
click at [472, 46] on span "In mẫu biên lai tự cấu hình" at bounding box center [464, 49] width 87 height 12
